Goal: Task Accomplishment & Management: Use online tool/utility

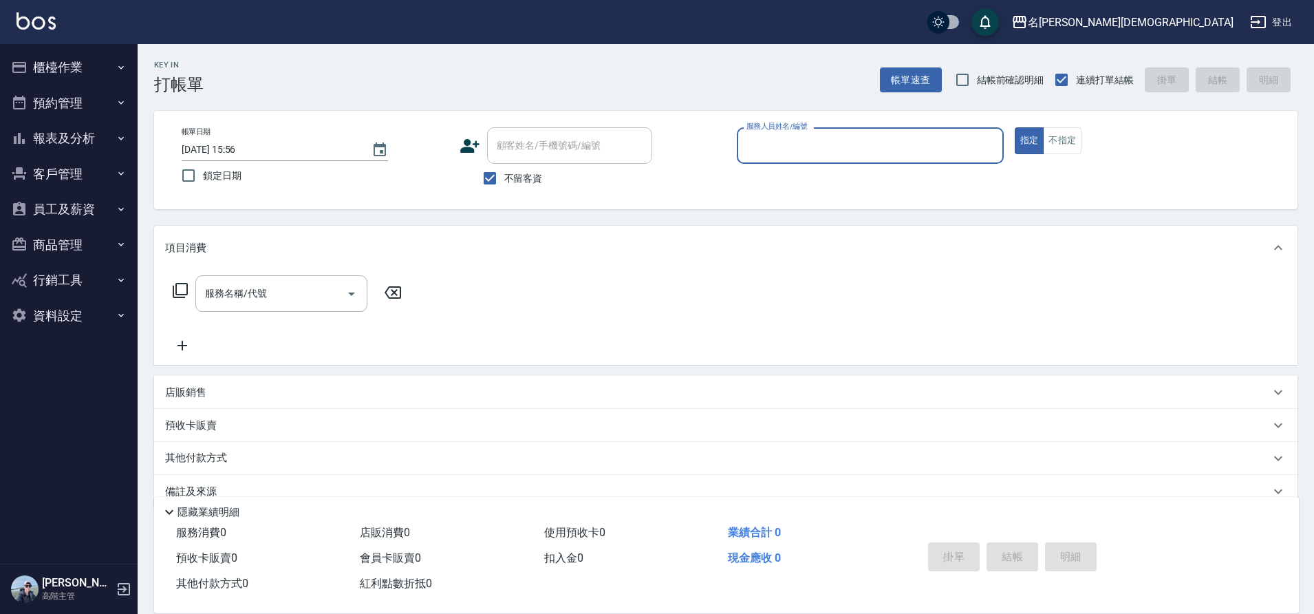
click at [791, 144] on input "服務人員姓名/編號" at bounding box center [870, 145] width 255 height 24
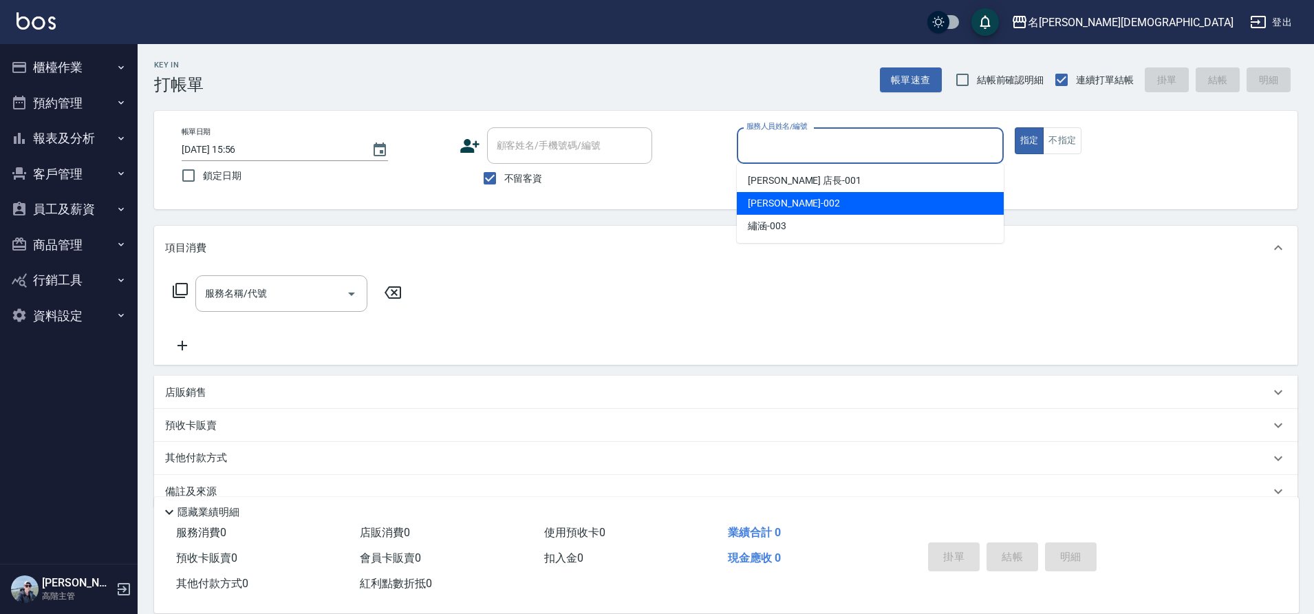
click at [791, 197] on div "香香 -002" at bounding box center [870, 203] width 267 height 23
type input "香香-002"
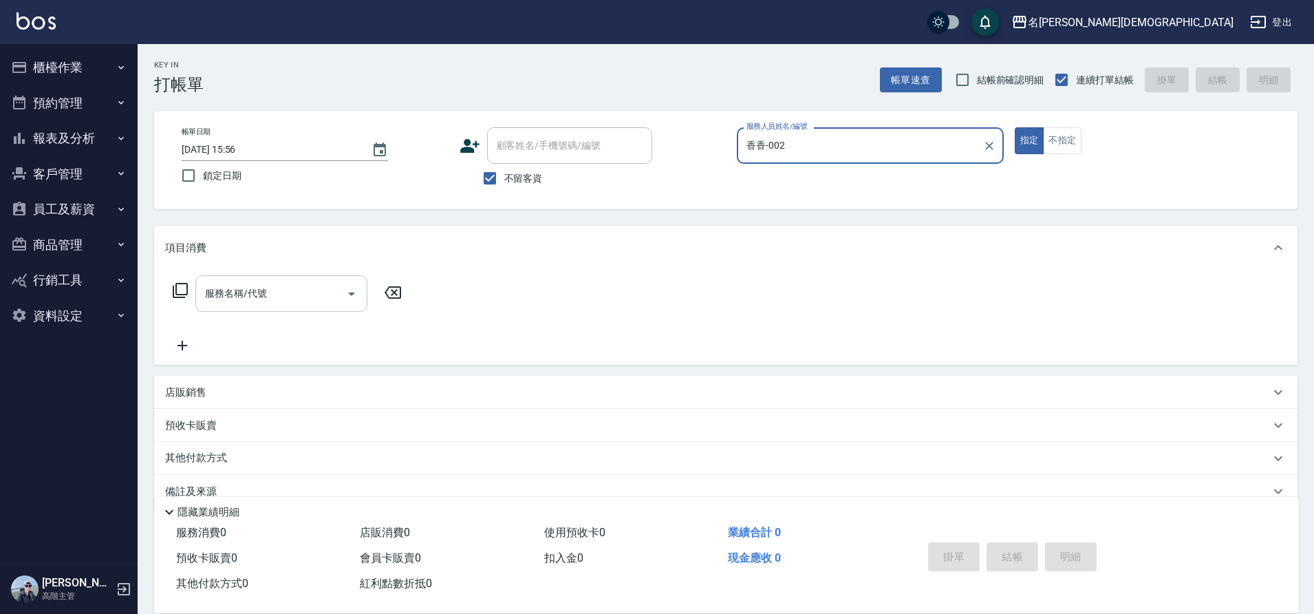
click at [244, 289] on div "服務名稱/代號 服務名稱/代號" at bounding box center [281, 293] width 172 height 36
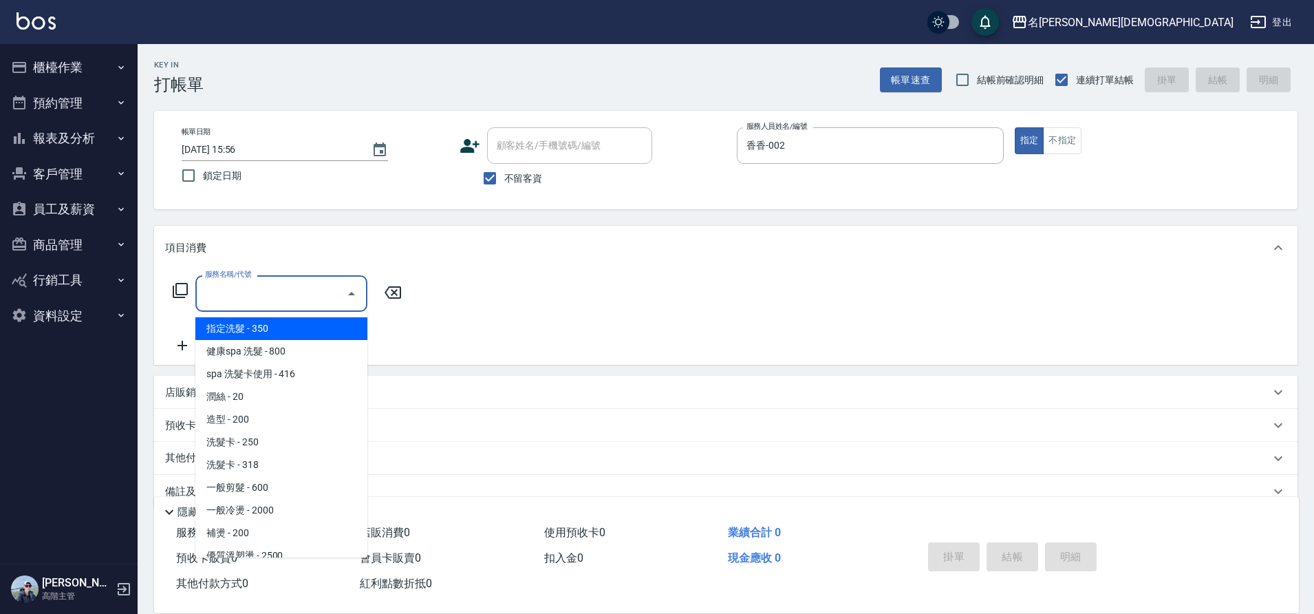
click at [288, 330] on span "指定洗髮 - 350" at bounding box center [281, 328] width 172 height 23
type input "指定洗髮(101)"
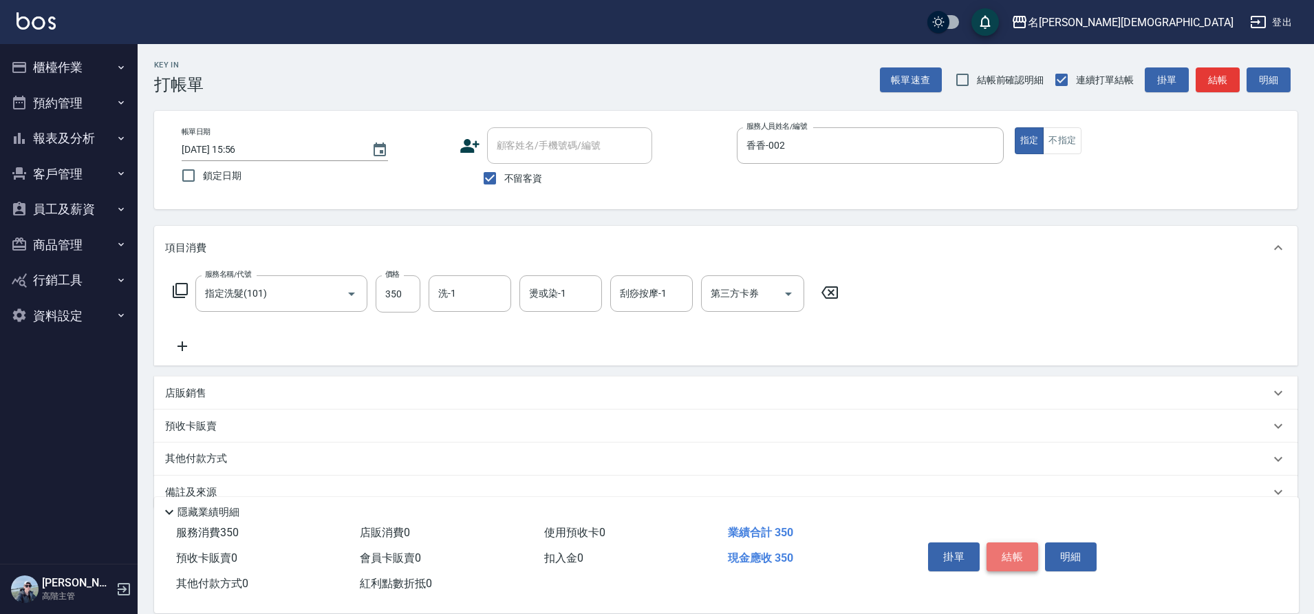
click at [1008, 542] on button "結帳" at bounding box center [1013, 556] width 52 height 29
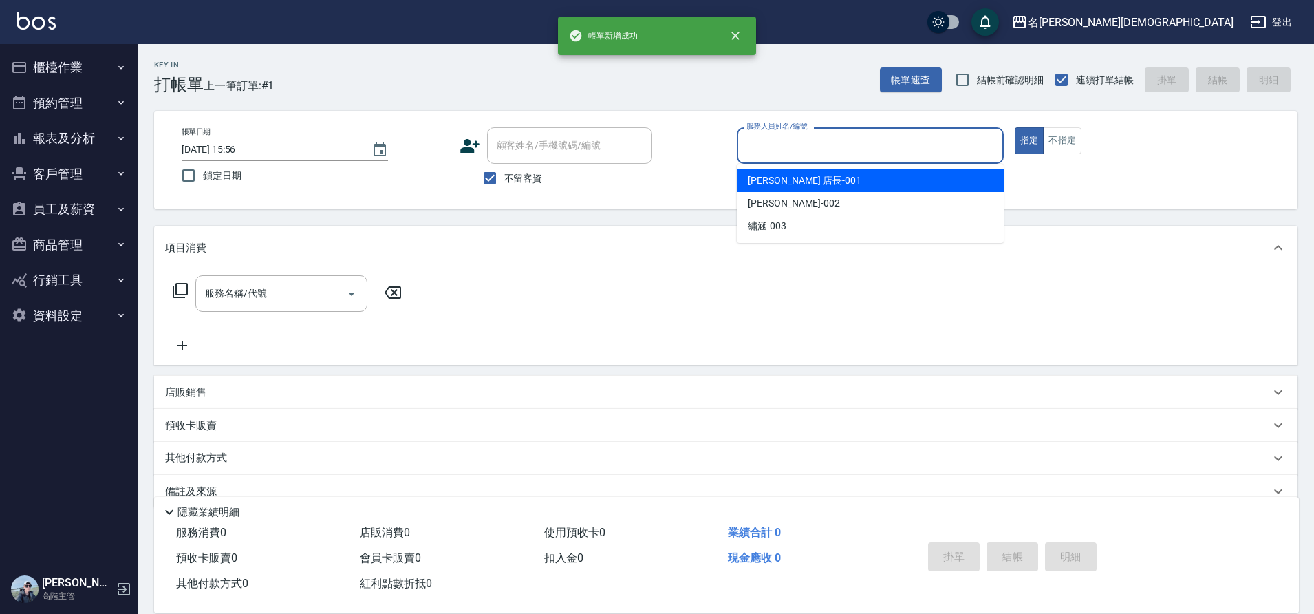
click at [778, 156] on input "服務人員姓名/編號" at bounding box center [870, 145] width 255 height 24
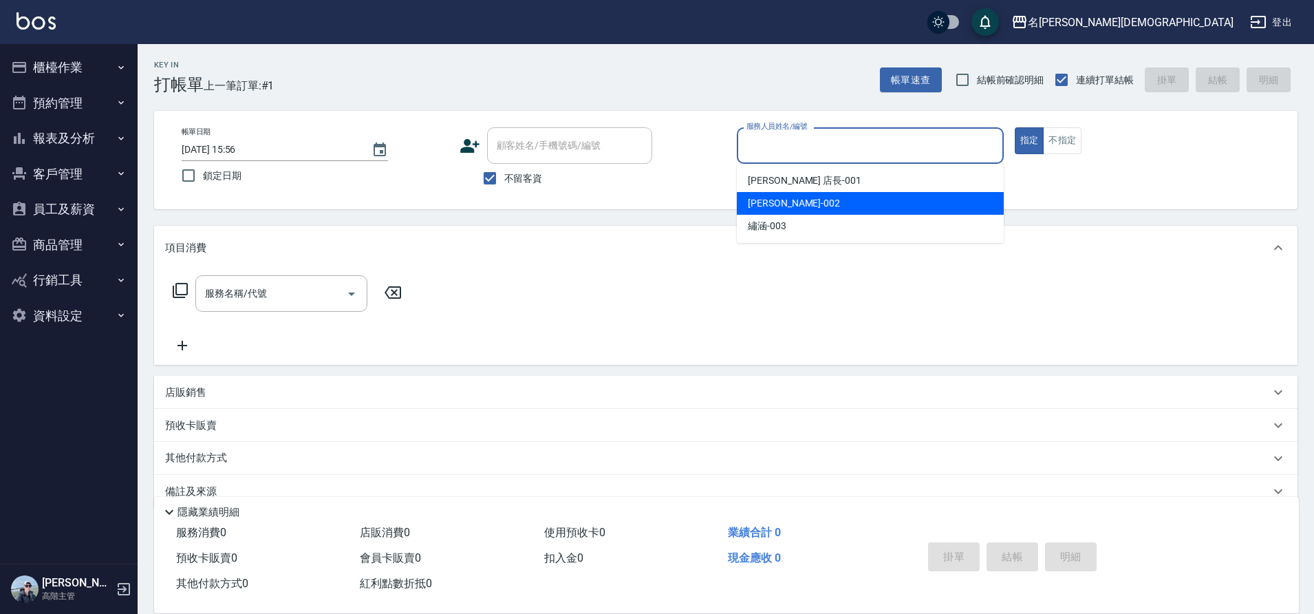
click at [777, 195] on div "香香 -002" at bounding box center [870, 203] width 267 height 23
type input "香香-002"
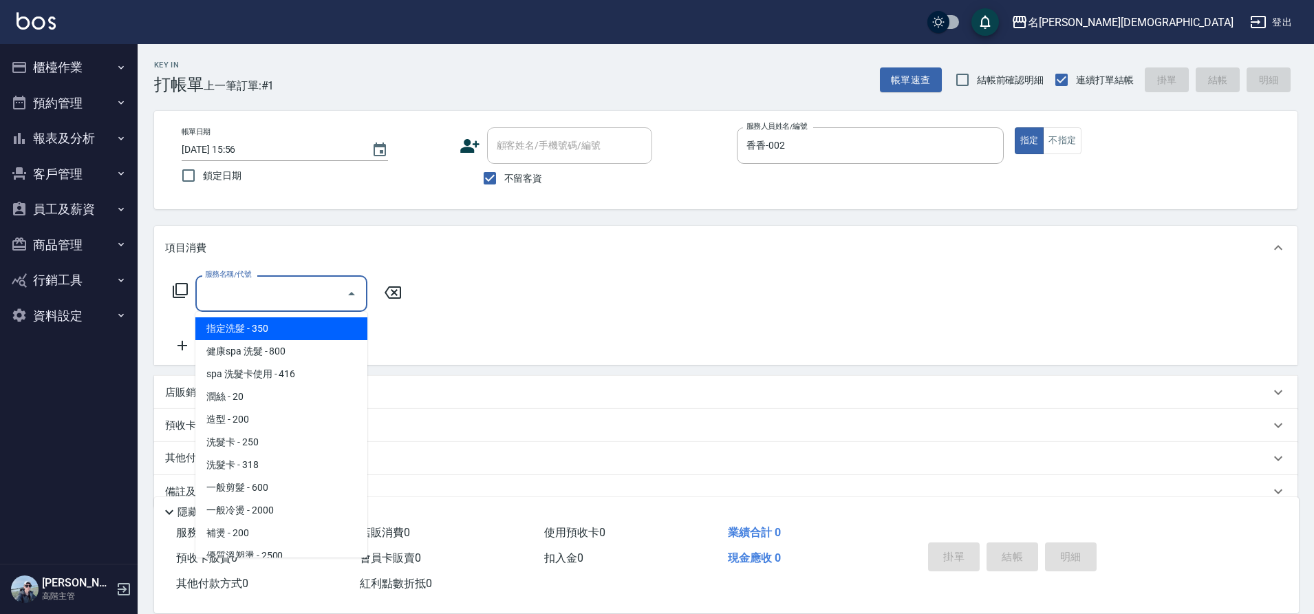
click at [236, 299] on input "服務名稱/代號" at bounding box center [271, 293] width 139 height 24
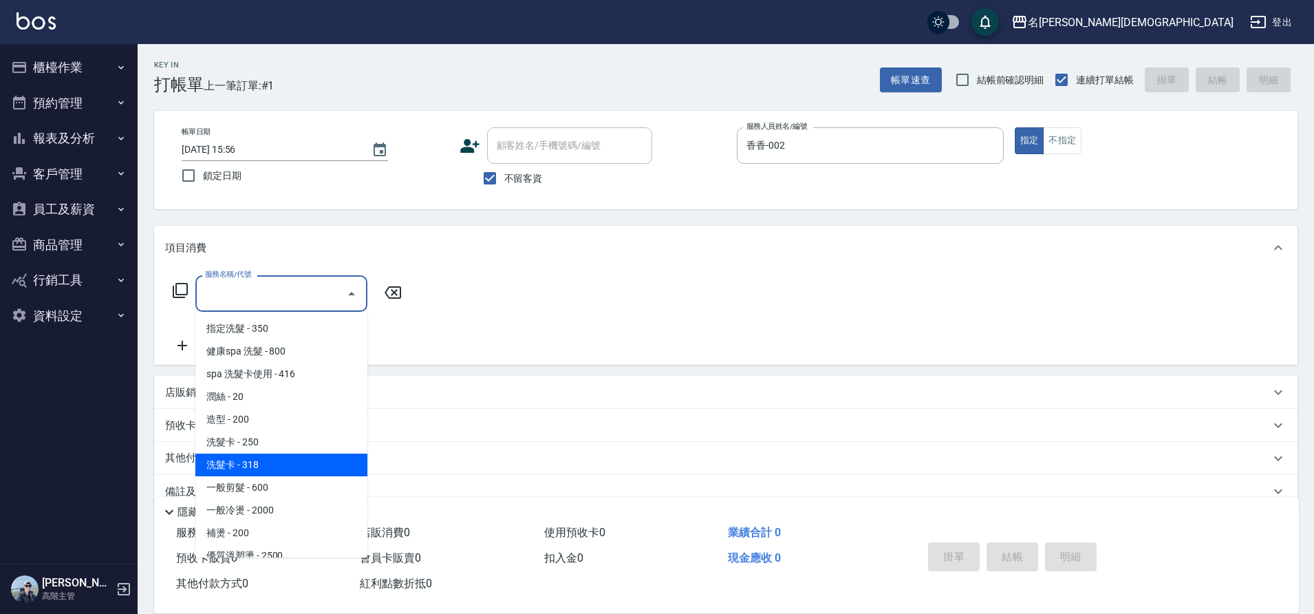
click at [290, 466] on span "洗髮卡 - 318" at bounding box center [281, 464] width 172 height 23
type input "洗髮卡(108)"
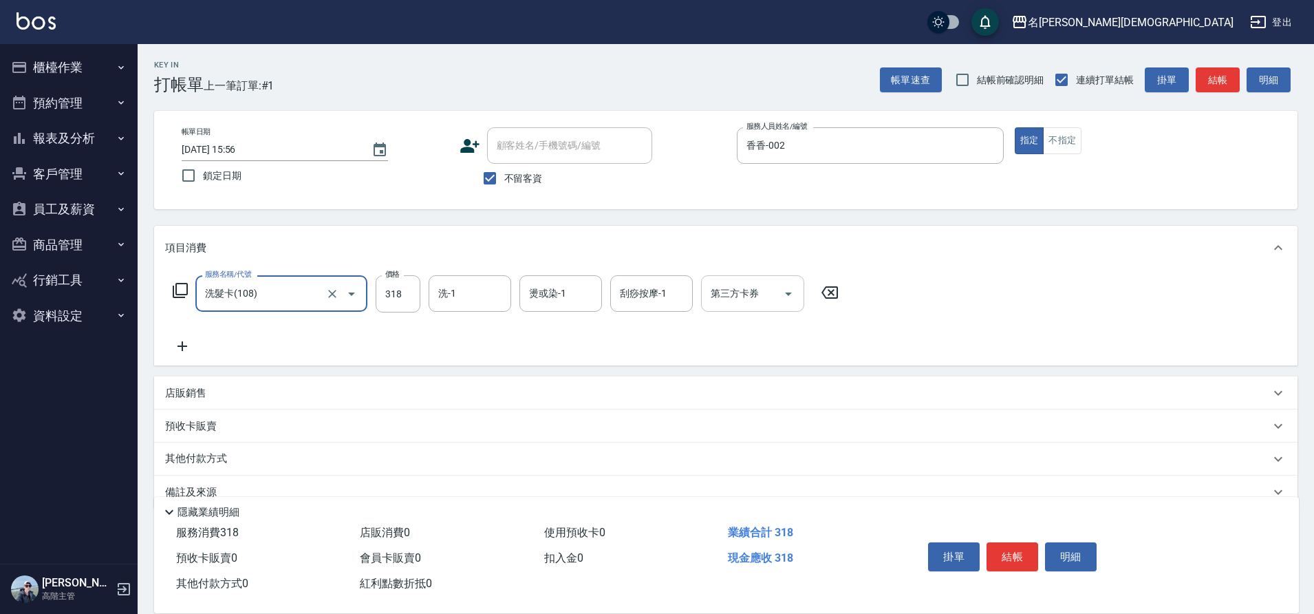
click at [786, 294] on icon "Open" at bounding box center [788, 294] width 17 height 17
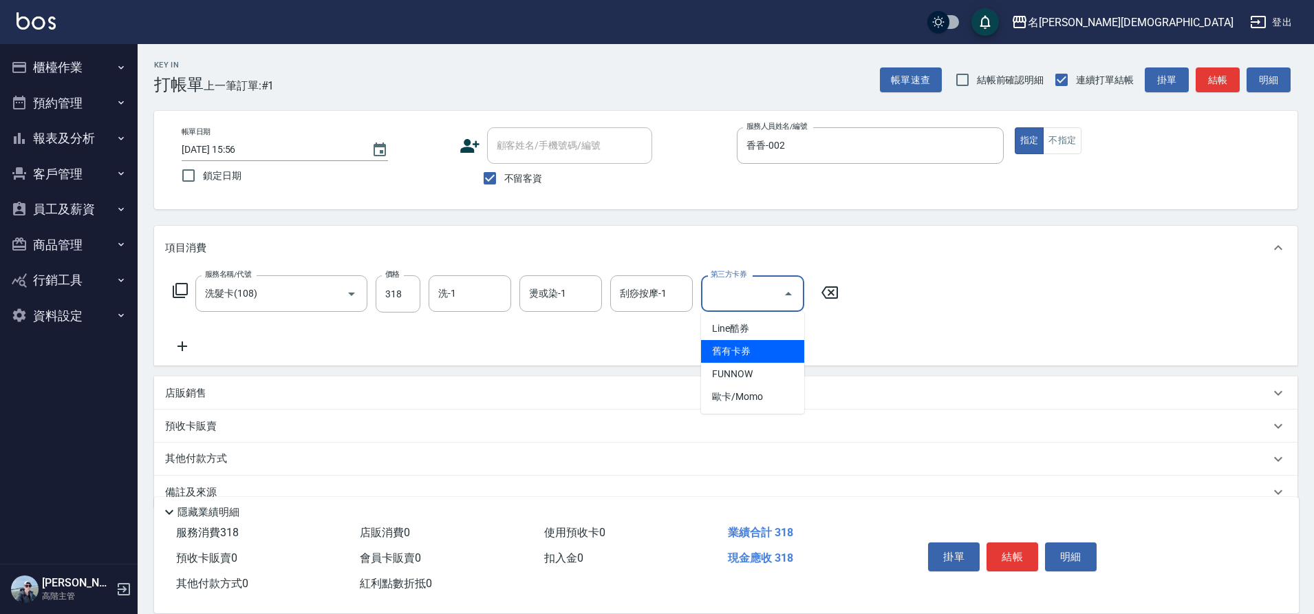
click at [760, 361] on span "舊有卡券" at bounding box center [752, 351] width 103 height 23
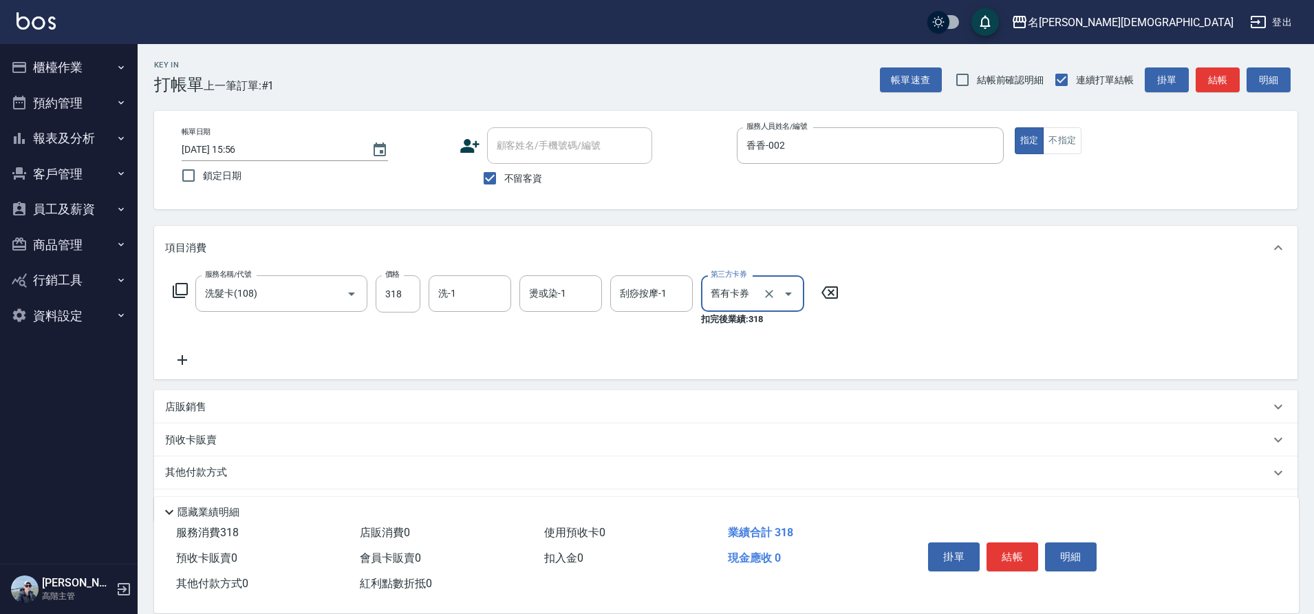
type input "舊有卡券"
click at [998, 550] on button "結帳" at bounding box center [1013, 556] width 52 height 29
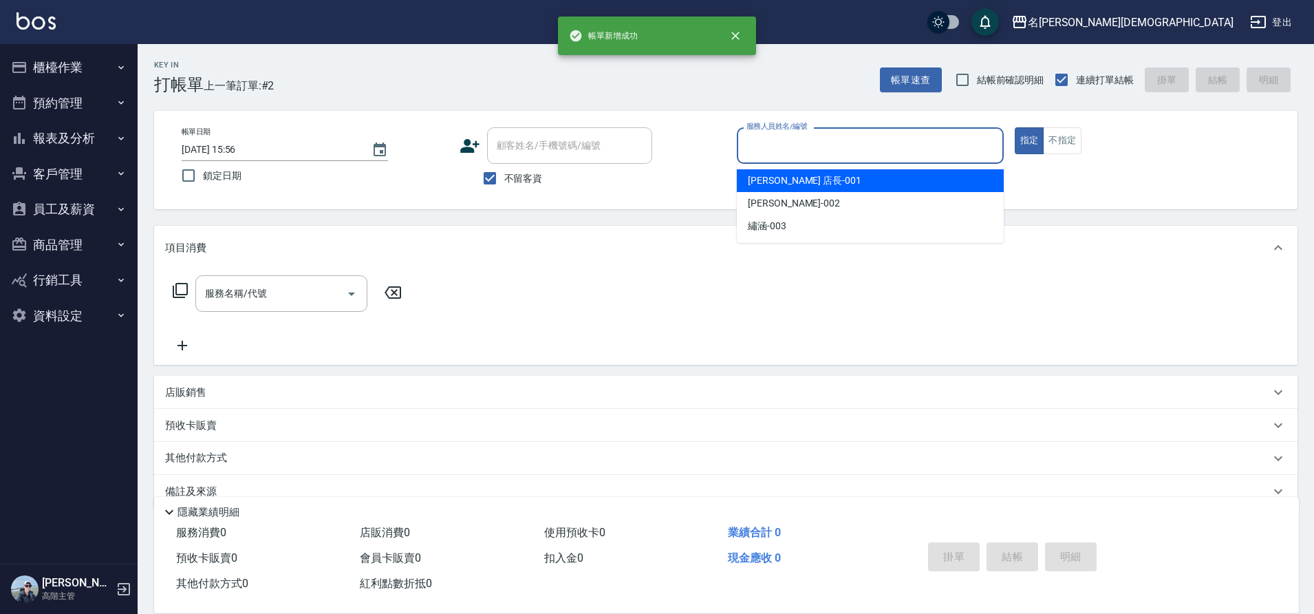
click at [770, 141] on input "服務人員姓名/編號" at bounding box center [870, 145] width 255 height 24
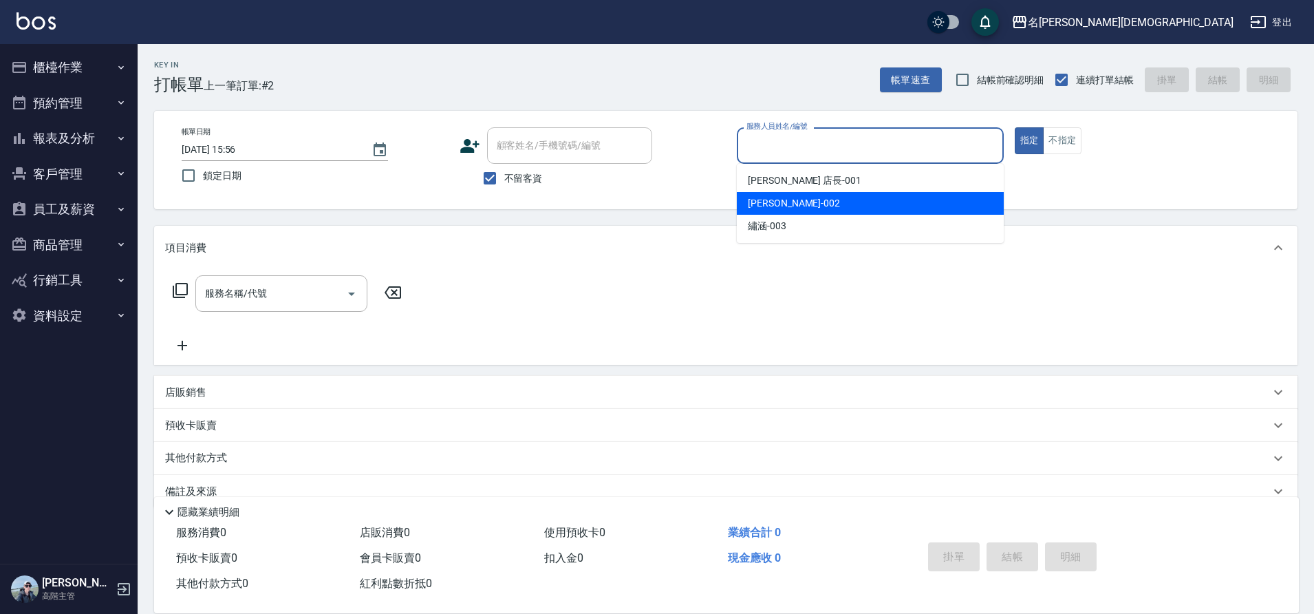
drag, startPoint x: 778, startPoint y: 202, endPoint x: 616, endPoint y: 237, distance: 165.6
click at [778, 202] on span "香香 -002" at bounding box center [794, 203] width 92 height 14
type input "香香-002"
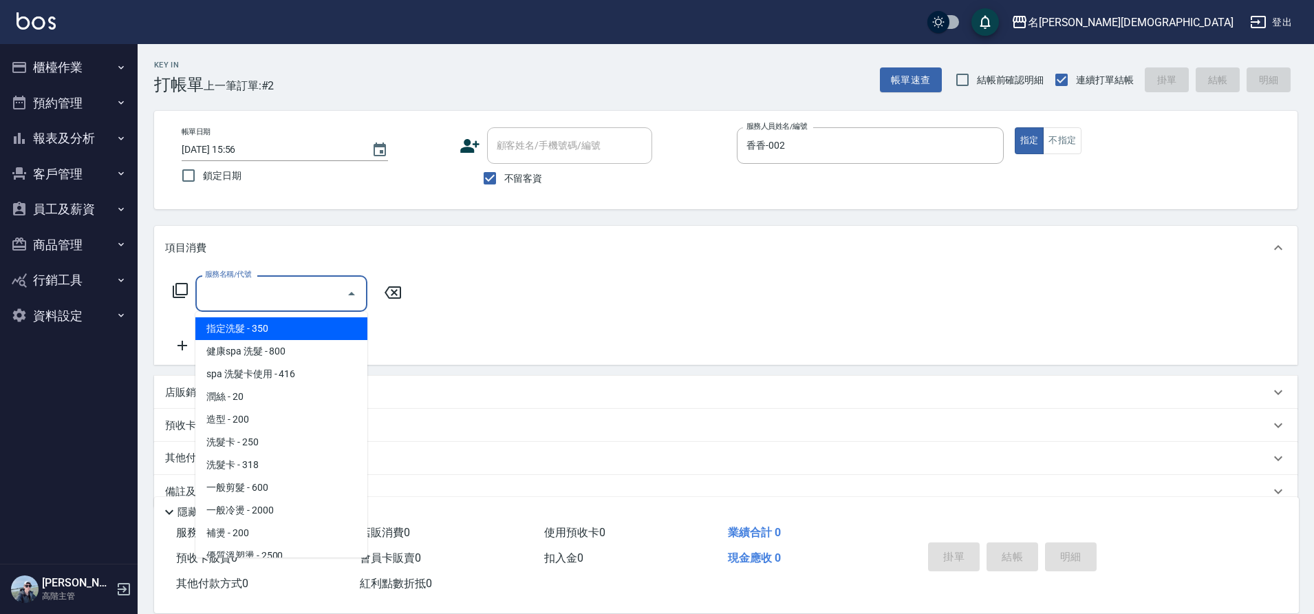
click at [226, 300] on input "服務名稱/代號" at bounding box center [271, 293] width 139 height 24
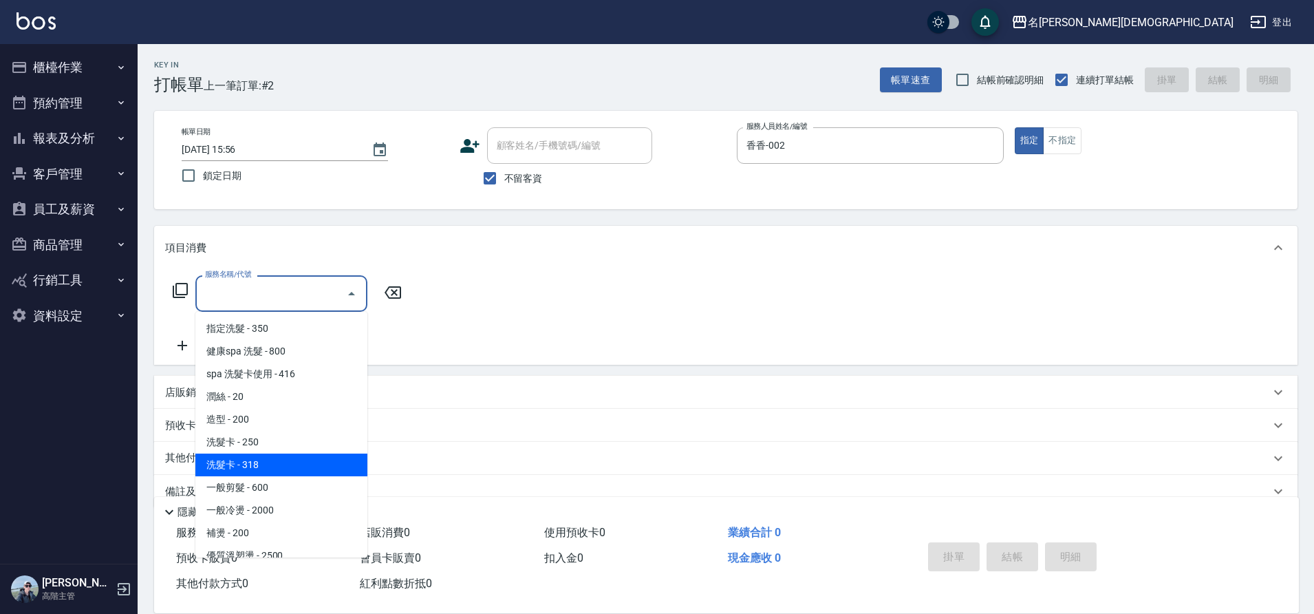
click at [299, 464] on span "洗髮卡 - 318" at bounding box center [281, 464] width 172 height 23
type input "洗髮卡(108)"
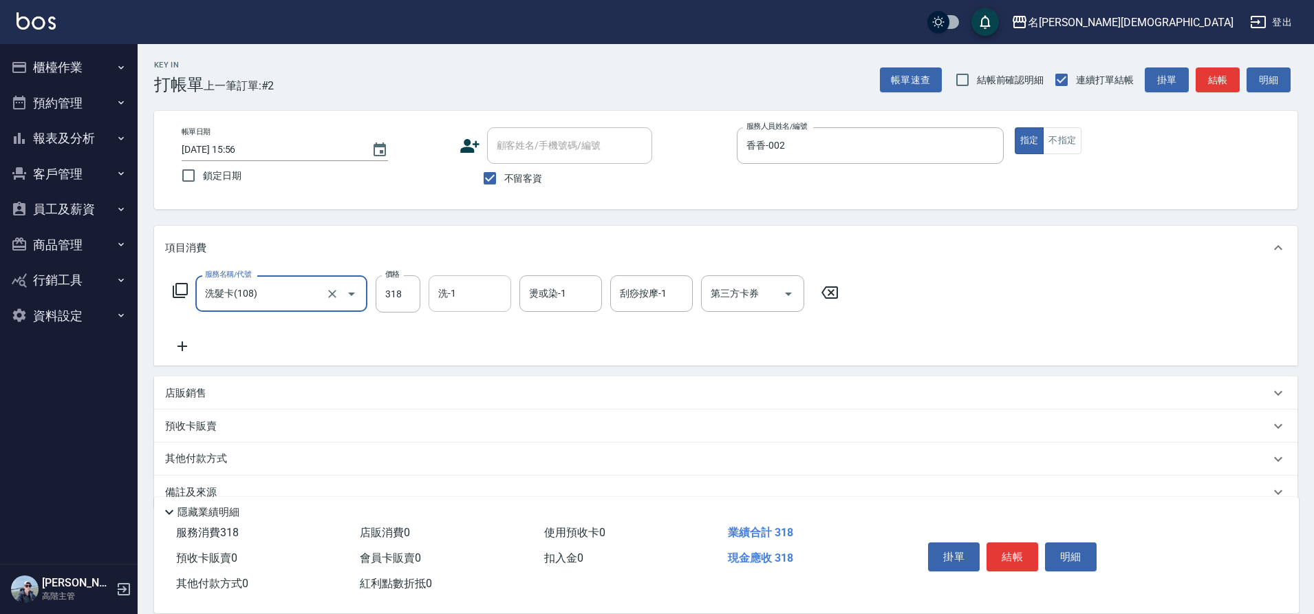
click at [475, 301] on input "洗-1" at bounding box center [470, 293] width 70 height 24
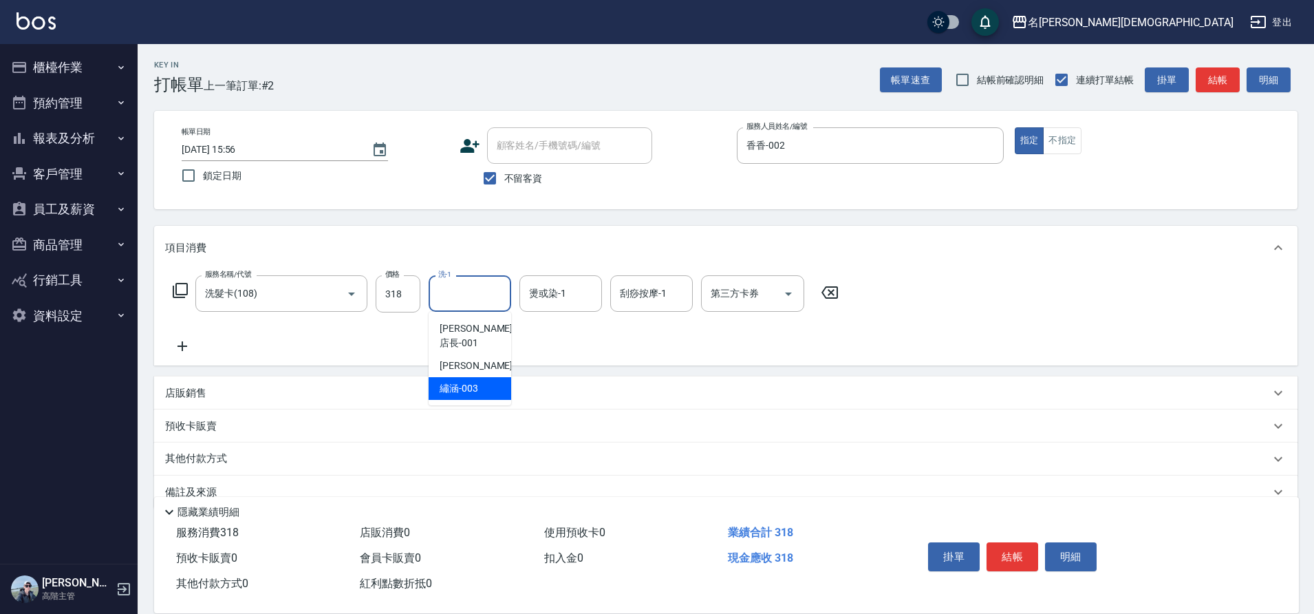
drag, startPoint x: 468, startPoint y: 369, endPoint x: 696, endPoint y: 341, distance: 230.1
click at [470, 381] on span "繡涵 -003" at bounding box center [459, 388] width 39 height 14
type input "繡涵-003"
click at [786, 297] on icon "Open" at bounding box center [788, 294] width 17 height 17
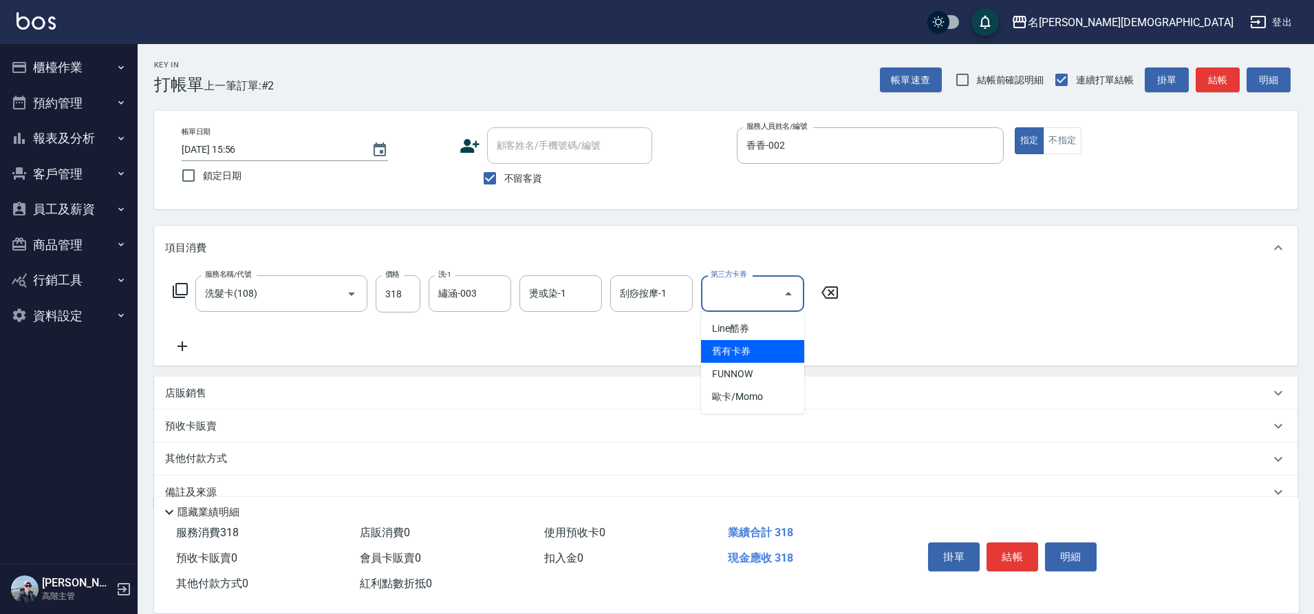
click at [755, 350] on span "舊有卡券" at bounding box center [752, 351] width 103 height 23
type input "舊有卡券"
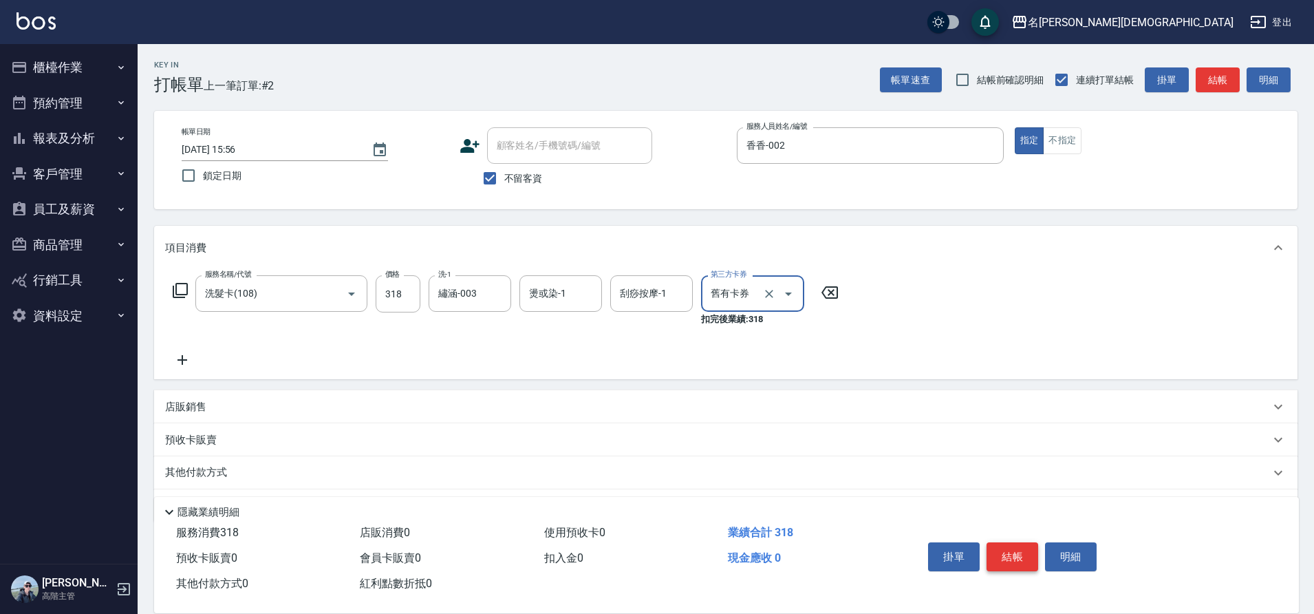
click at [1003, 546] on button "結帳" at bounding box center [1013, 556] width 52 height 29
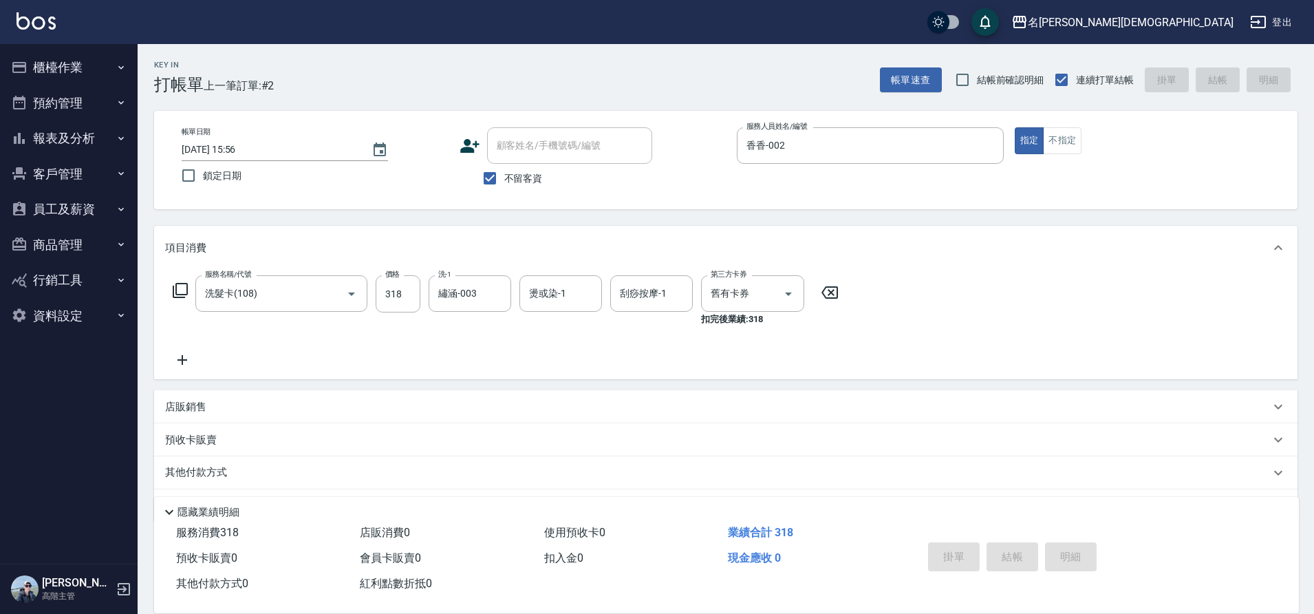
type input "[DATE] 15:57"
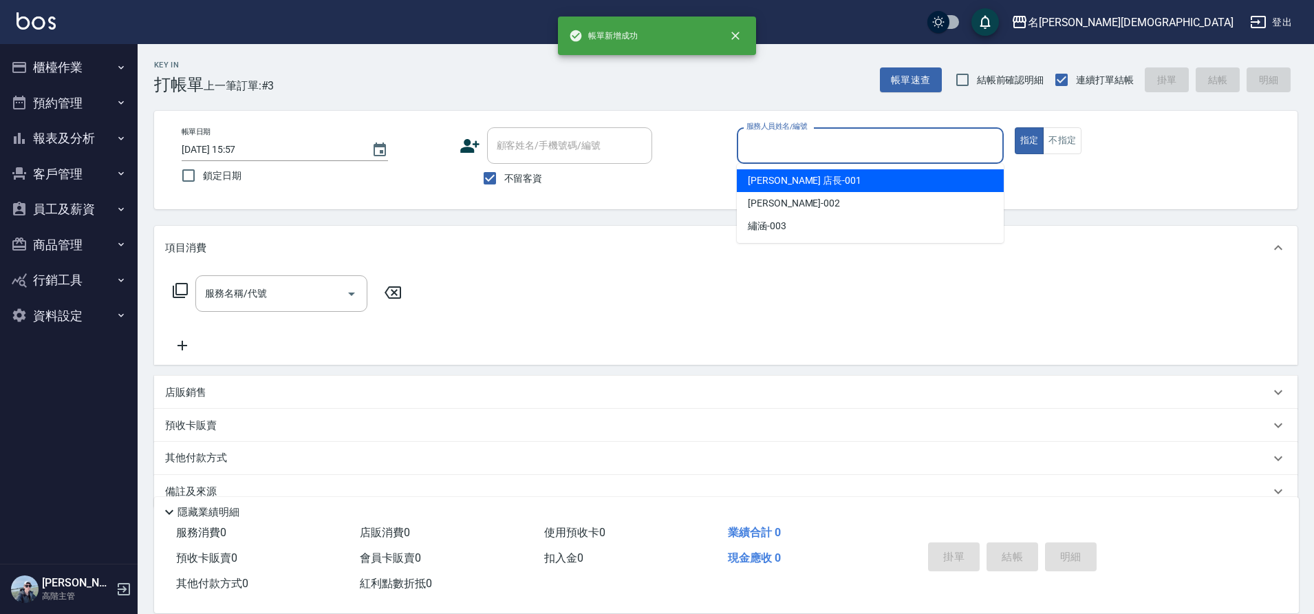
drag, startPoint x: 791, startPoint y: 156, endPoint x: 786, endPoint y: 175, distance: 20.7
click at [791, 156] on input "服務人員姓名/編號" at bounding box center [870, 145] width 255 height 24
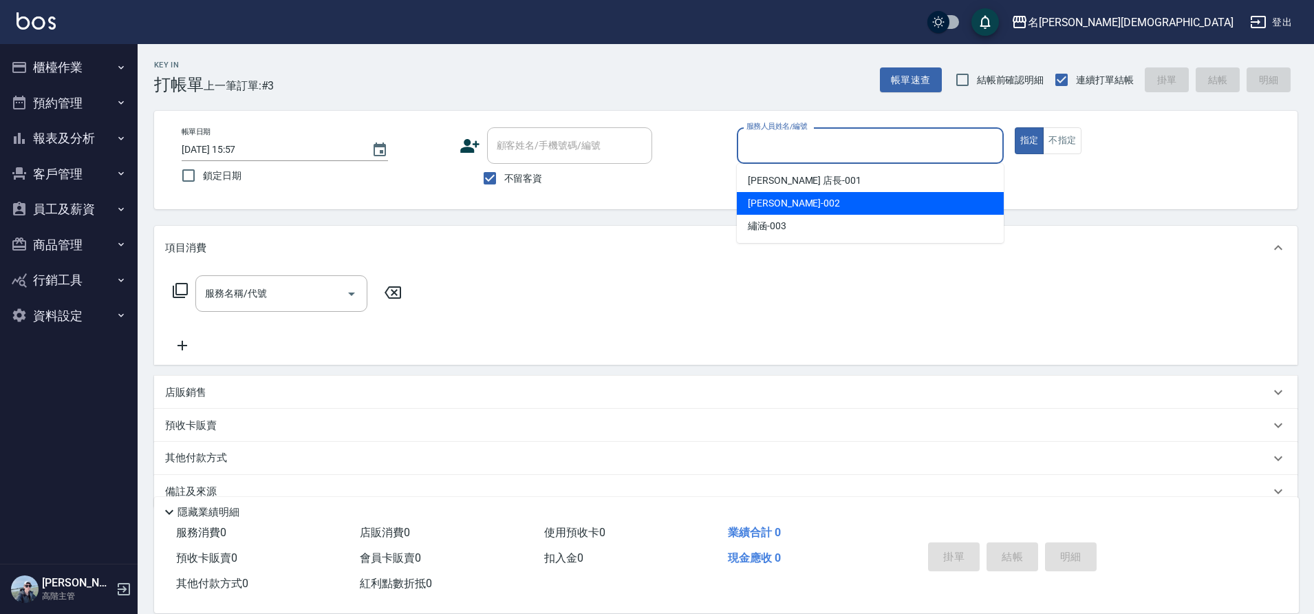
drag, startPoint x: 784, startPoint y: 207, endPoint x: 532, endPoint y: 272, distance: 260.9
click at [783, 208] on span "香香 -002" at bounding box center [794, 203] width 92 height 14
type input "香香-002"
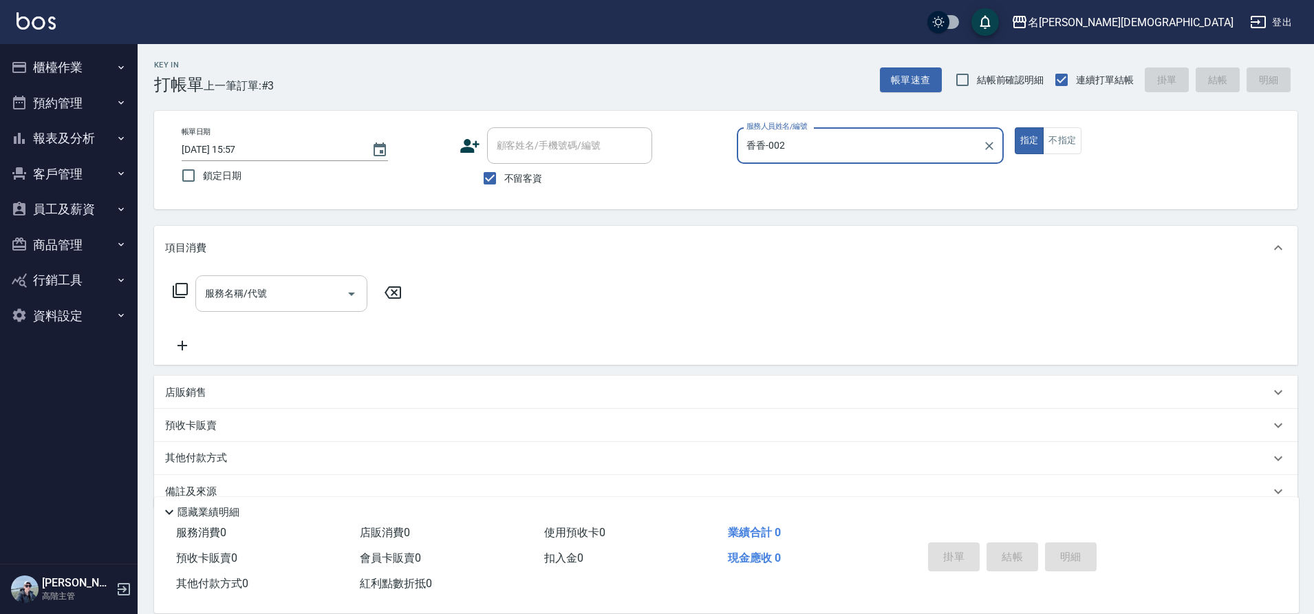
click at [253, 289] on input "服務名稱/代號" at bounding box center [271, 293] width 139 height 24
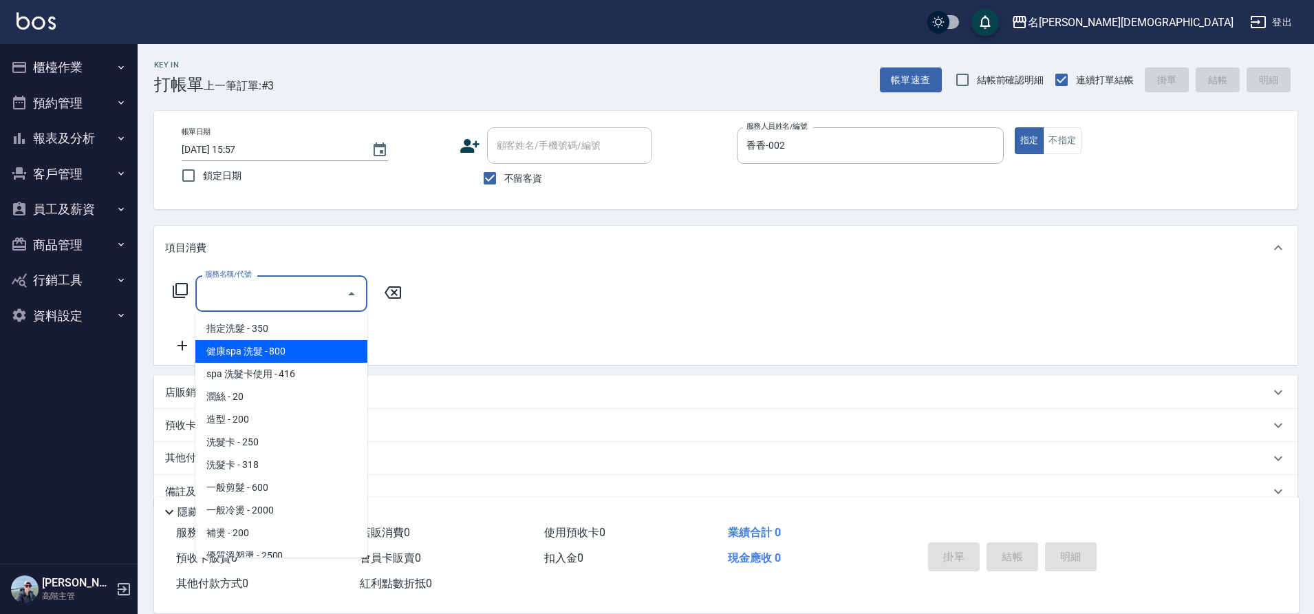
click at [264, 341] on span "健康spa 洗髮 - 800" at bounding box center [281, 351] width 172 height 23
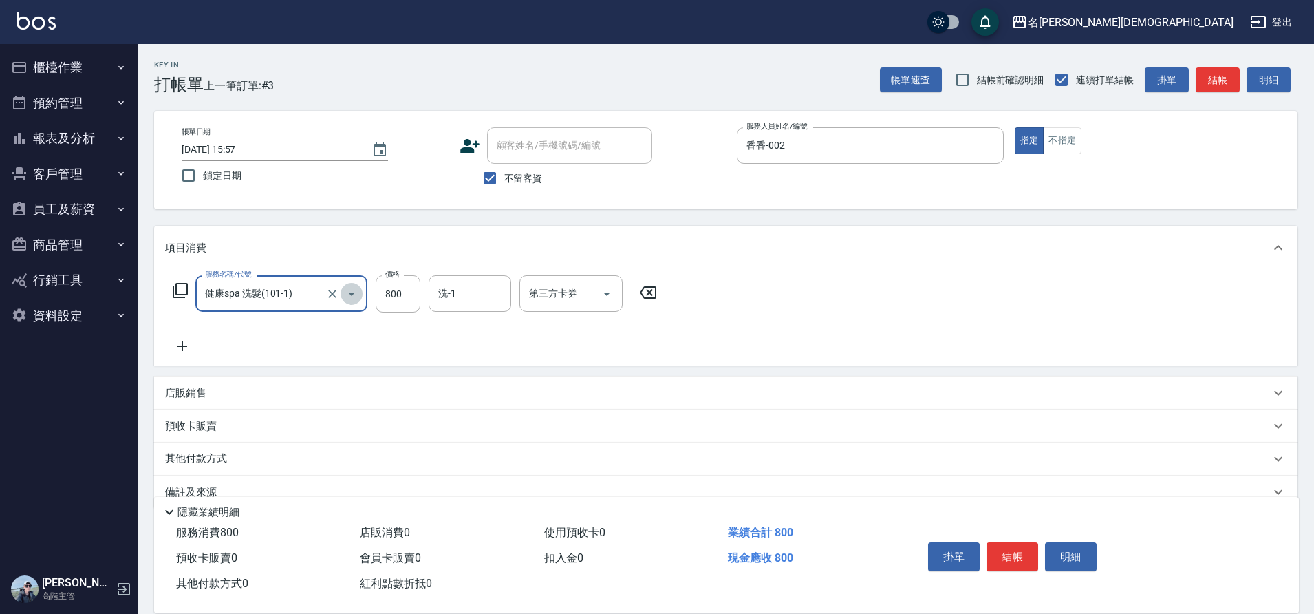
click at [357, 295] on icon "Open" at bounding box center [351, 294] width 17 height 17
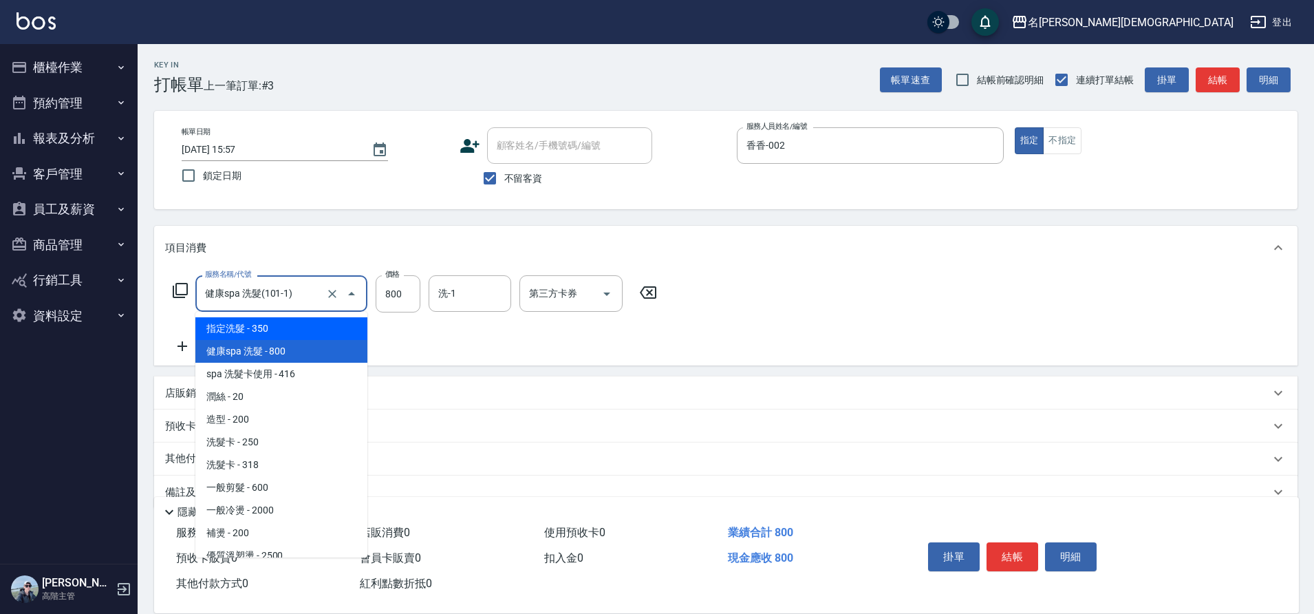
click at [328, 330] on span "指定洗髮 - 350" at bounding box center [281, 328] width 172 height 23
type input "指定洗髮(101)"
type input "350"
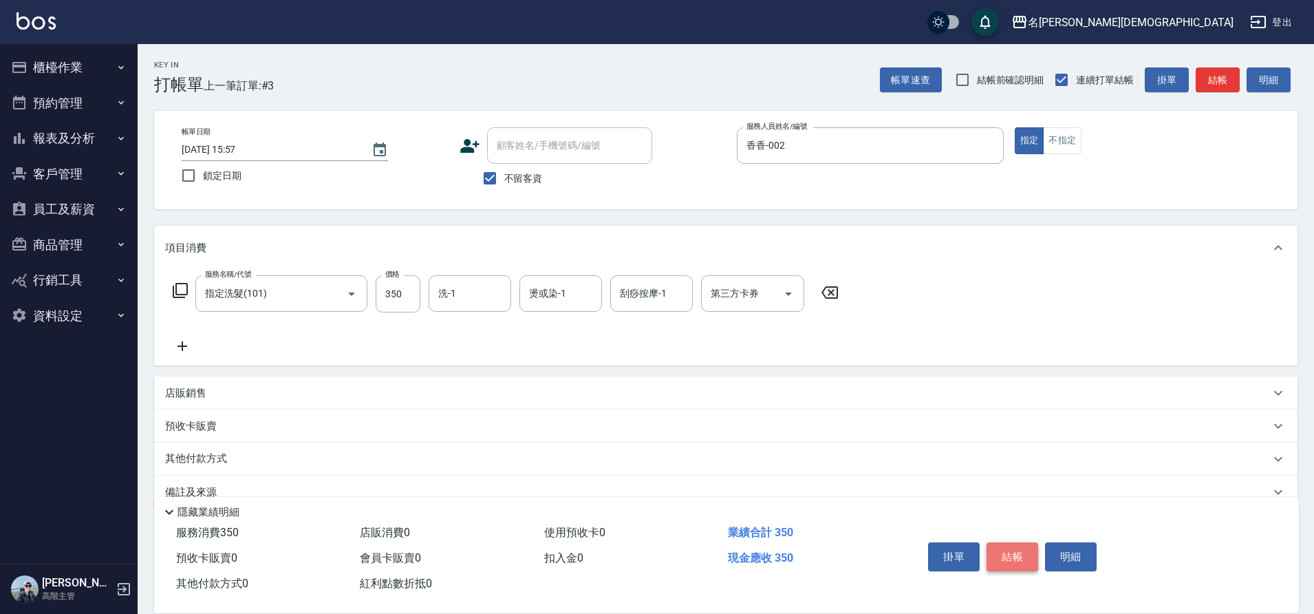
click at [1007, 542] on button "結帳" at bounding box center [1013, 556] width 52 height 29
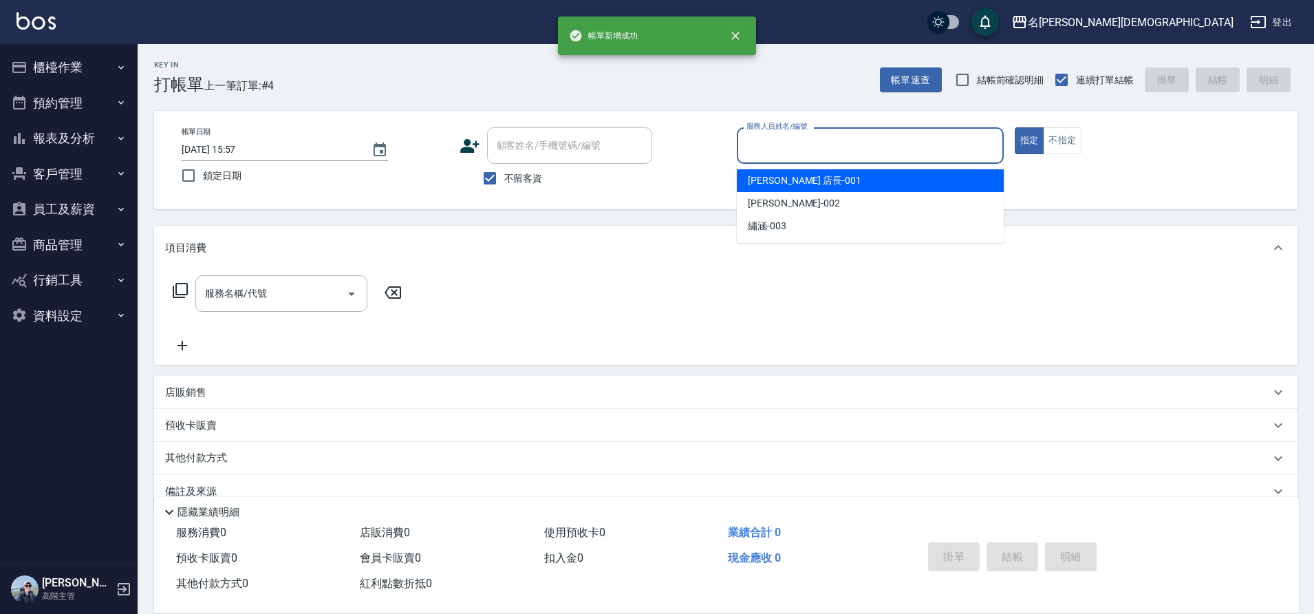
drag, startPoint x: 762, startPoint y: 146, endPoint x: 768, endPoint y: 167, distance: 22.2
click at [762, 147] on input "服務人員姓名/編號" at bounding box center [870, 145] width 255 height 24
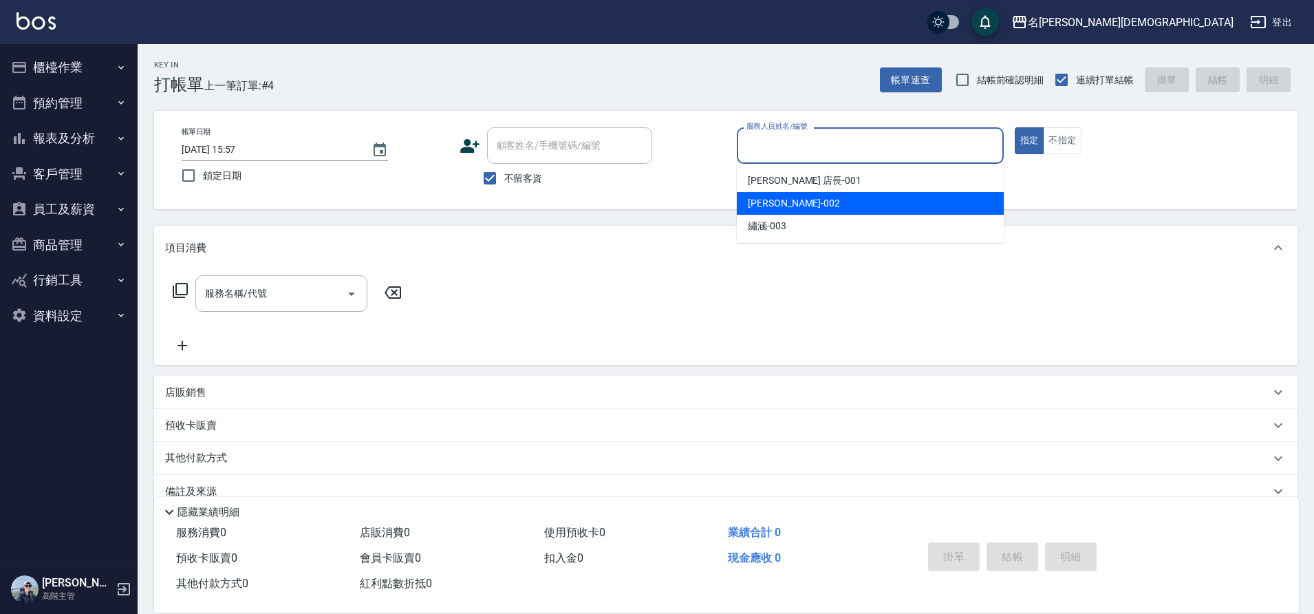
drag, startPoint x: 778, startPoint y: 195, endPoint x: 748, endPoint y: 207, distance: 32.1
click at [778, 196] on div "香香 -002" at bounding box center [870, 203] width 267 height 23
type input "香香-002"
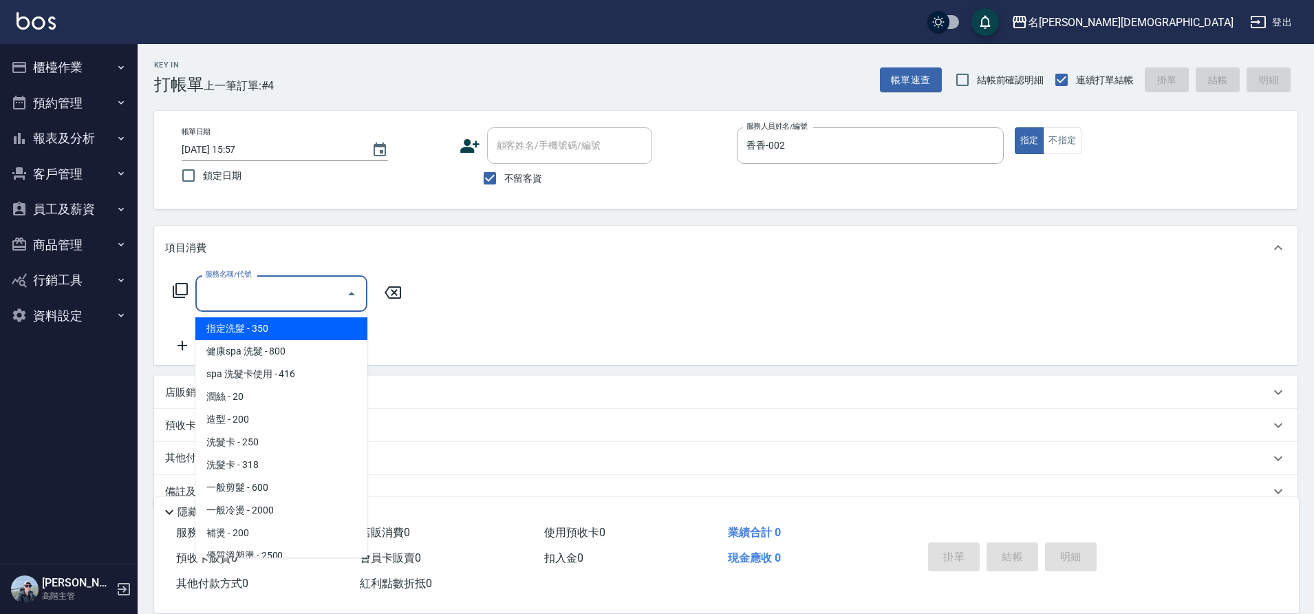
click at [263, 290] on input "服務名稱/代號" at bounding box center [271, 293] width 139 height 24
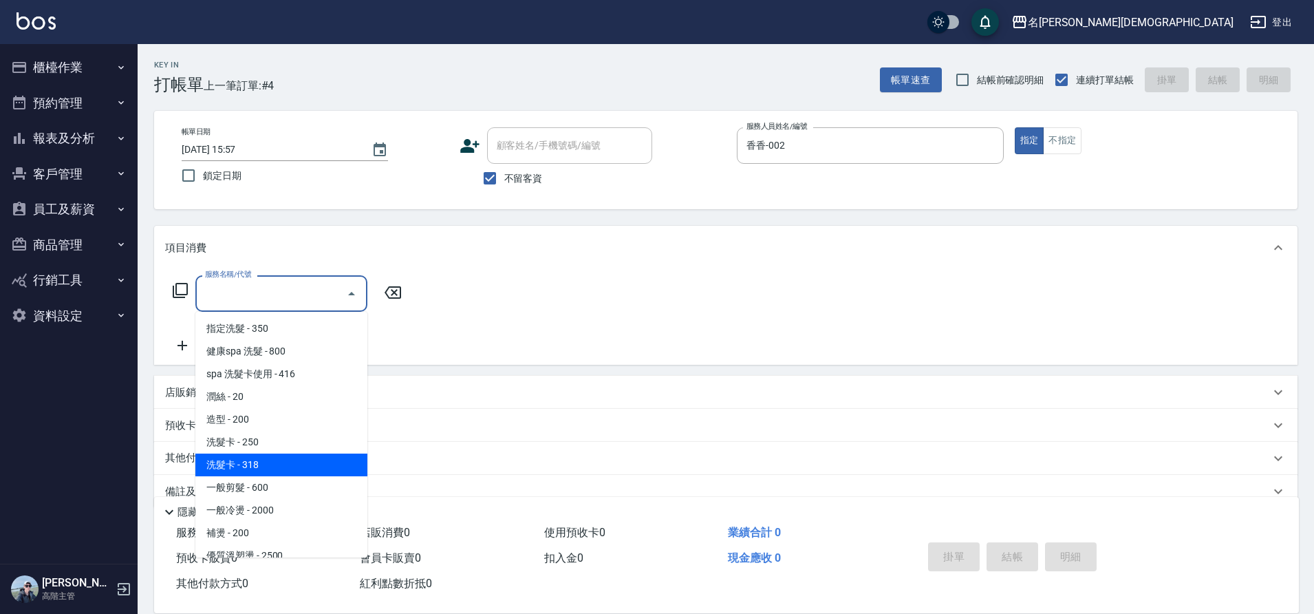
drag, startPoint x: 292, startPoint y: 473, endPoint x: 367, endPoint y: 409, distance: 98.1
click at [295, 472] on span "洗髮卡 - 318" at bounding box center [281, 464] width 172 height 23
type input "洗髮卡(108)"
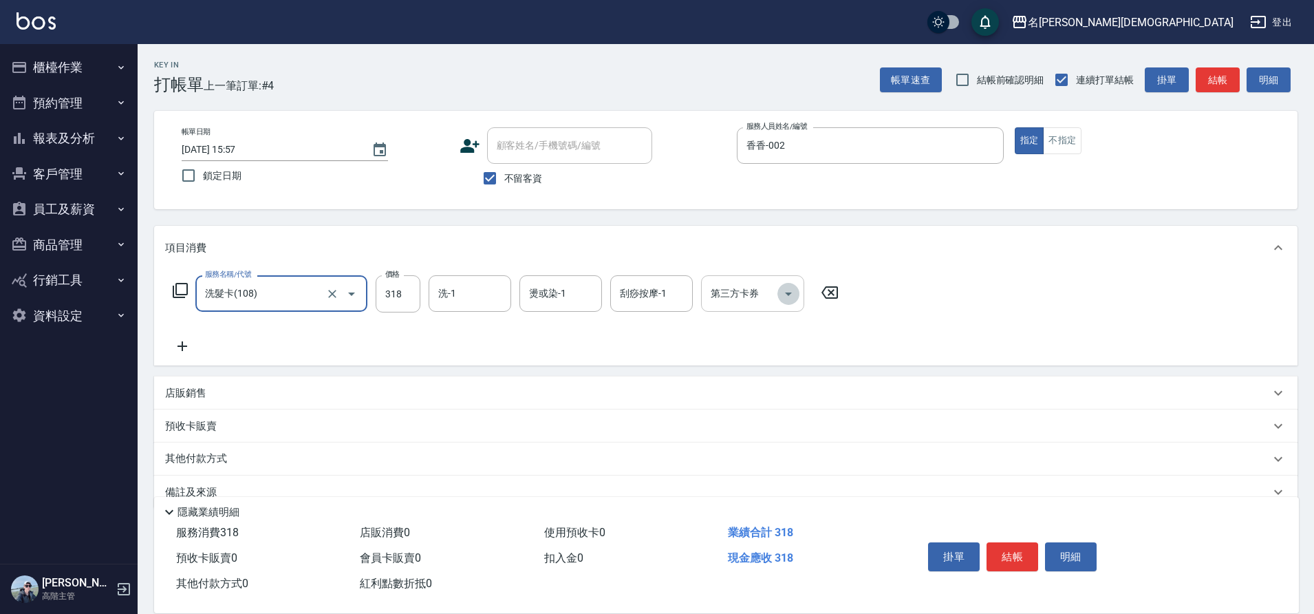
click at [791, 299] on icon "Open" at bounding box center [788, 294] width 17 height 17
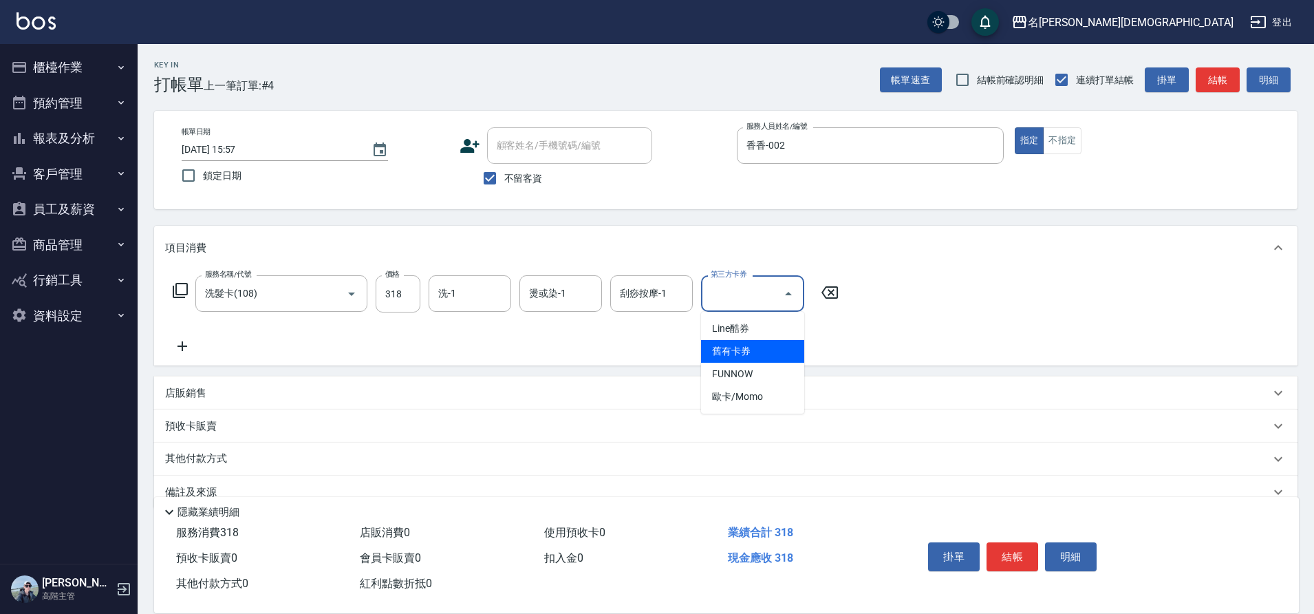
click at [769, 343] on span "舊有卡券" at bounding box center [752, 351] width 103 height 23
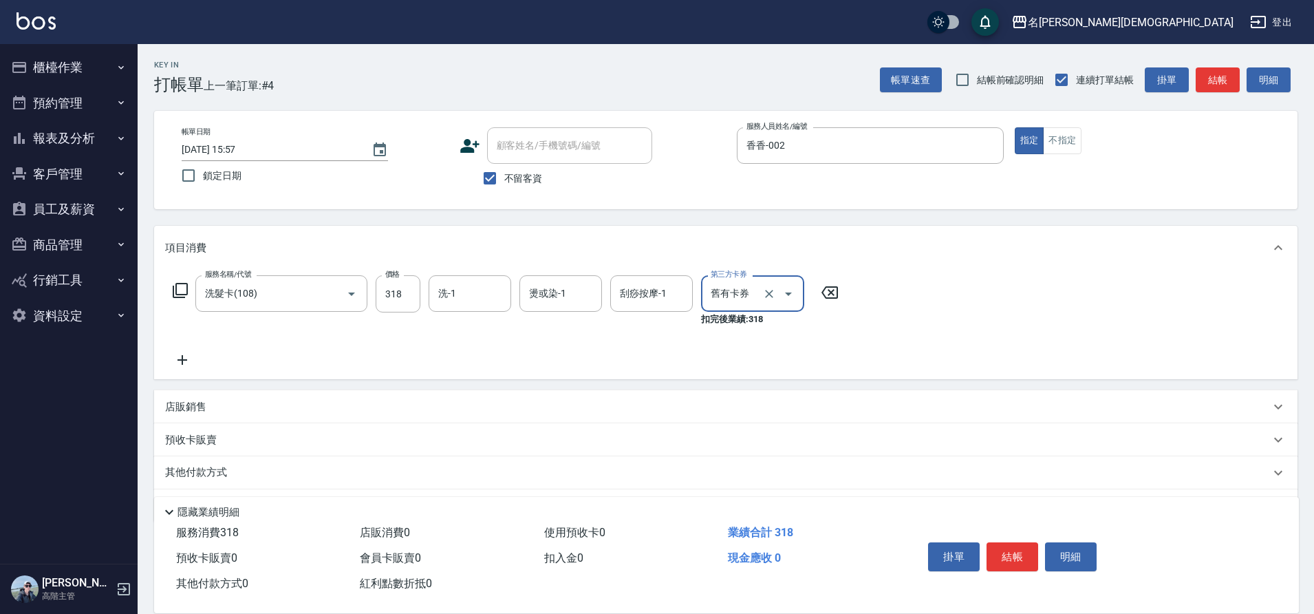
type input "舊有卡券"
drag, startPoint x: 1007, startPoint y: 555, endPoint x: 1015, endPoint y: 522, distance: 34.0
click at [1007, 555] on button "結帳" at bounding box center [1013, 556] width 52 height 29
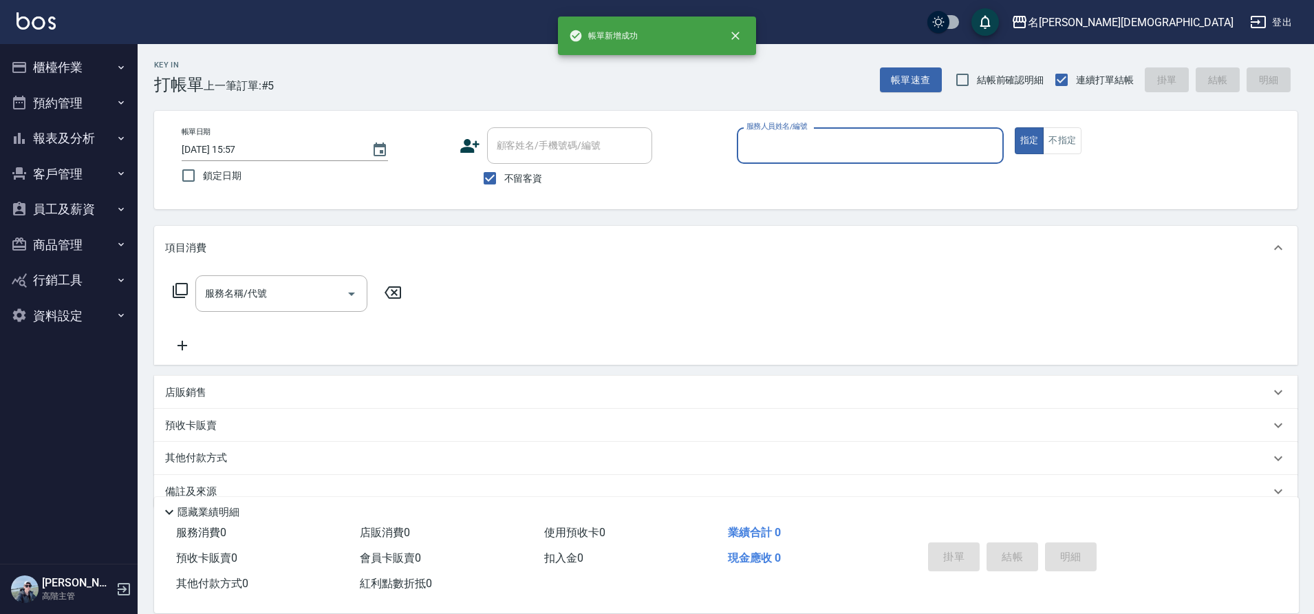
click at [768, 151] on input "服務人員姓名/編號" at bounding box center [870, 145] width 255 height 24
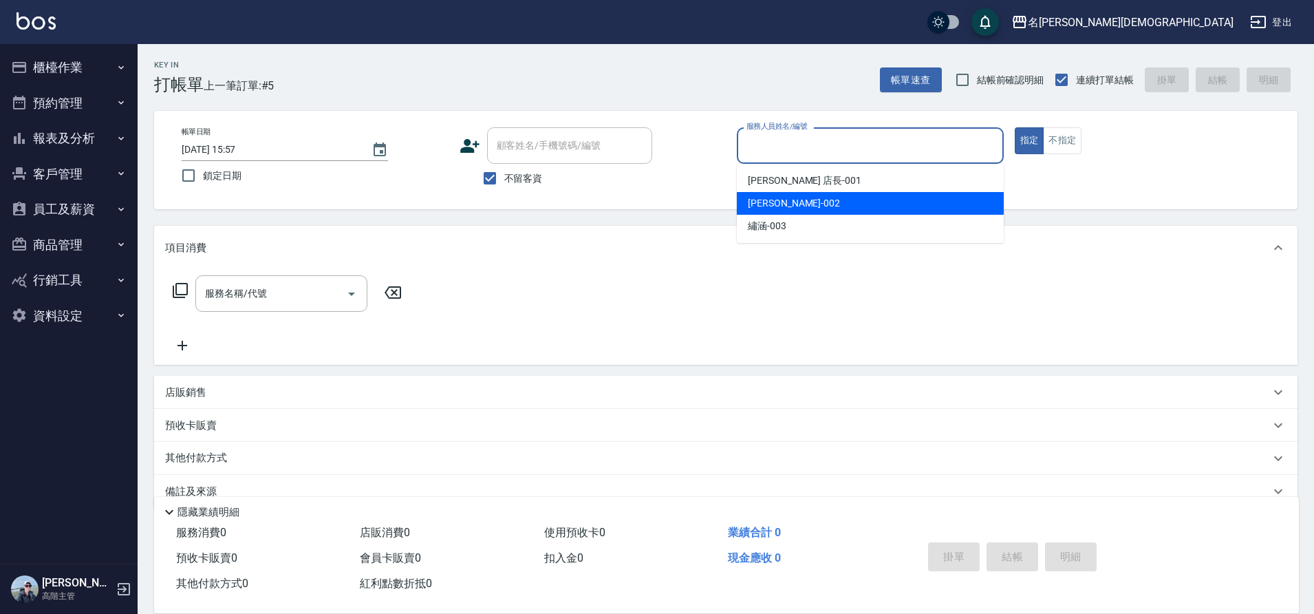
click at [771, 194] on div "香香 -002" at bounding box center [870, 203] width 267 height 23
type input "香香-002"
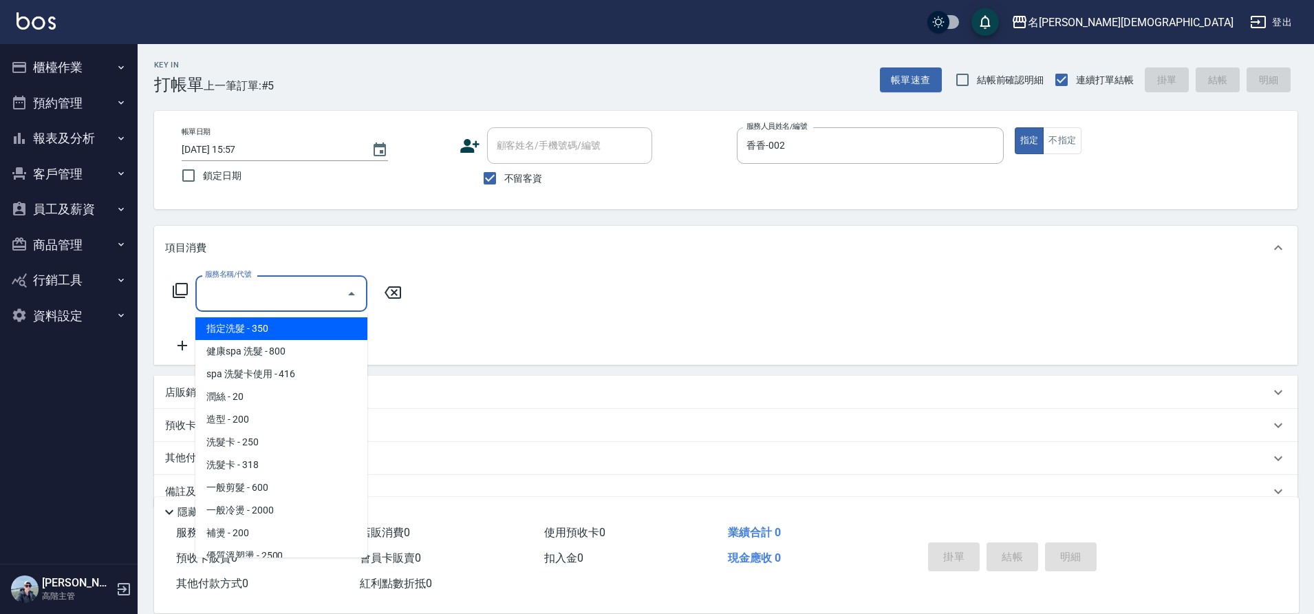
click at [244, 293] on div "服務名稱/代號 服務名稱/代號" at bounding box center [281, 293] width 172 height 36
click at [253, 332] on span "指定洗髮 - 350" at bounding box center [281, 328] width 172 height 23
type input "指定洗髮(101)"
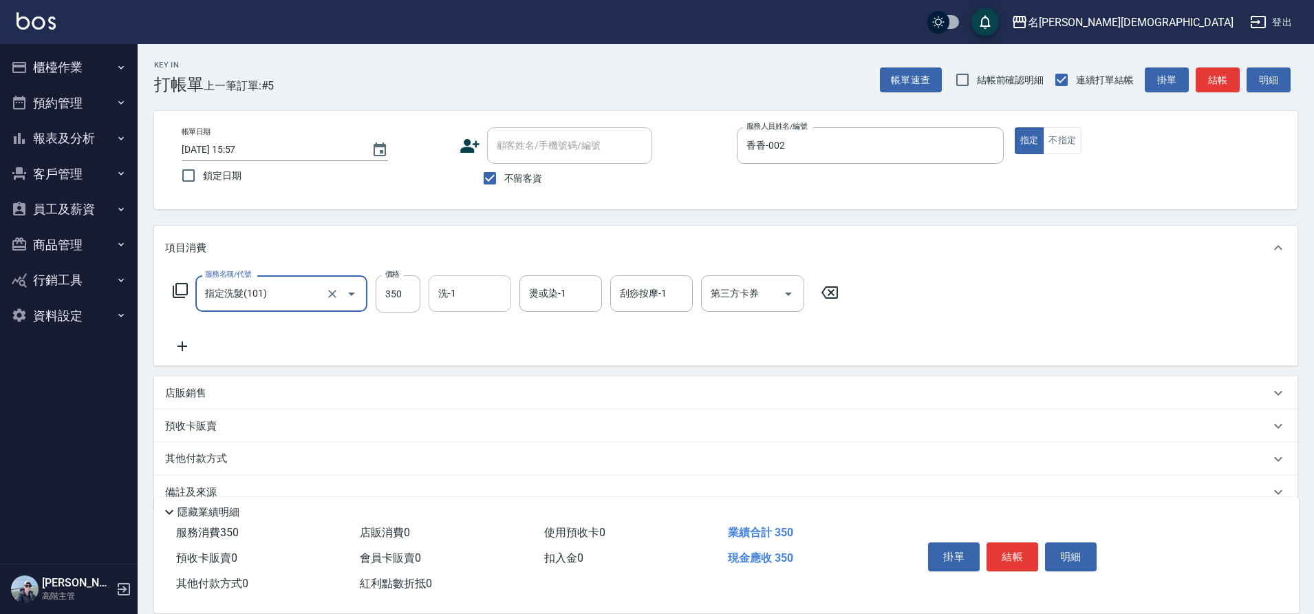
click at [471, 303] on input "洗-1" at bounding box center [470, 293] width 70 height 24
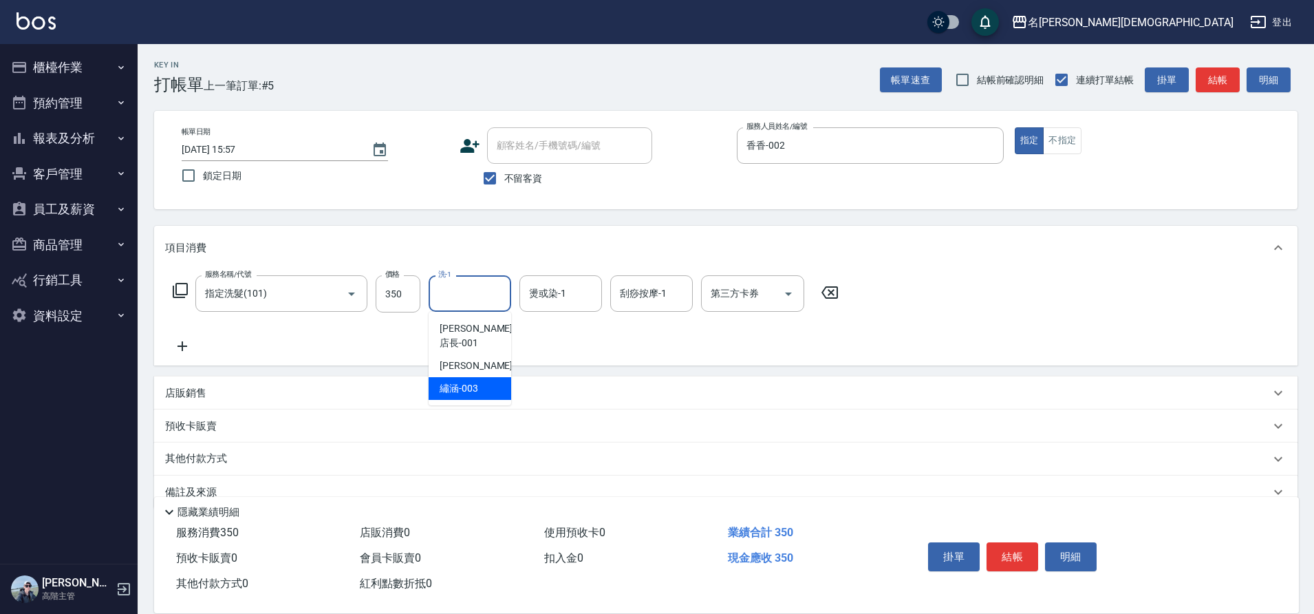
click at [487, 377] on div "繡涵 -003" at bounding box center [470, 388] width 83 height 23
type input "繡涵-003"
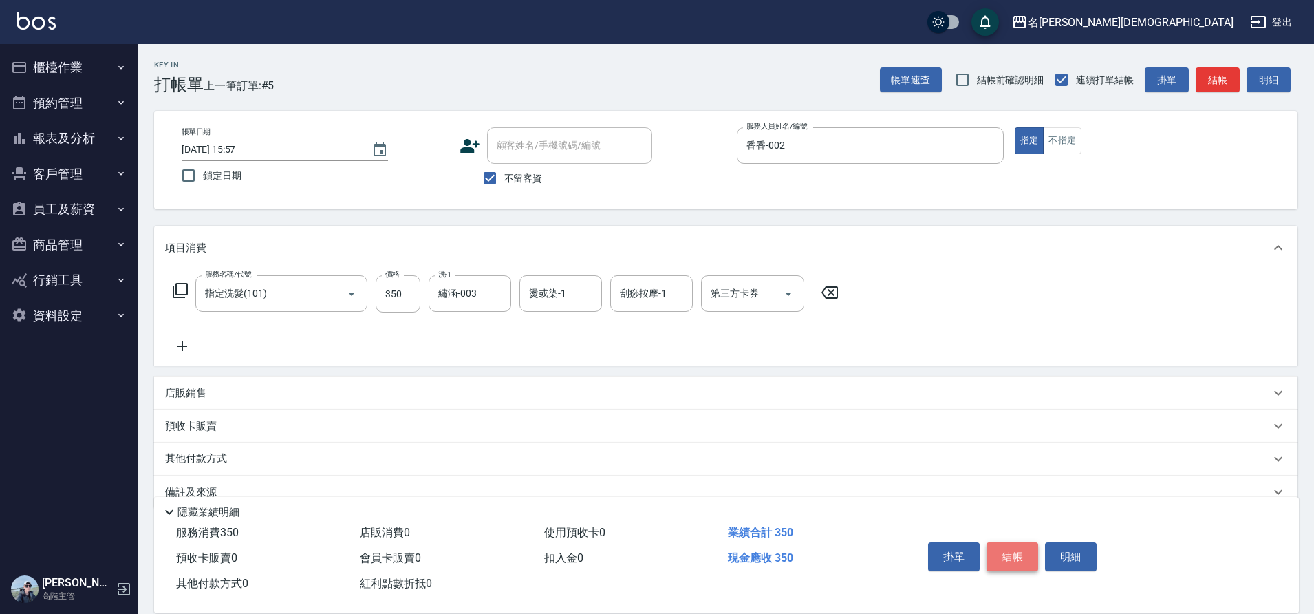
click at [1022, 550] on button "結帳" at bounding box center [1013, 556] width 52 height 29
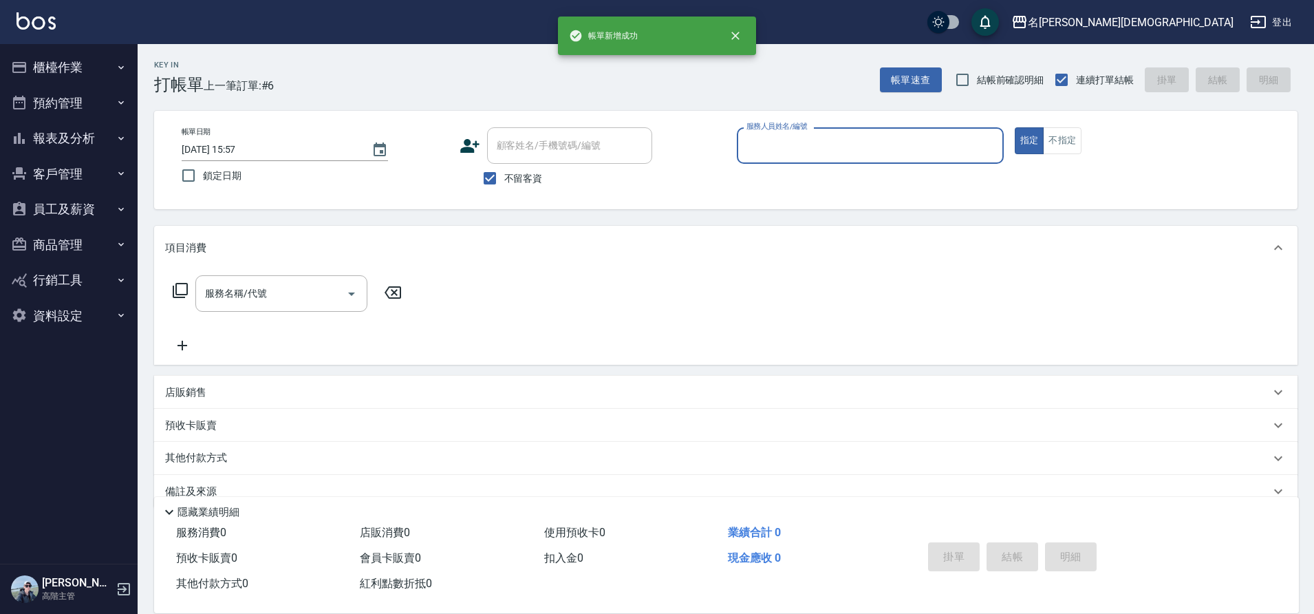
click at [62, 78] on button "櫃檯作業" at bounding box center [69, 68] width 127 height 36
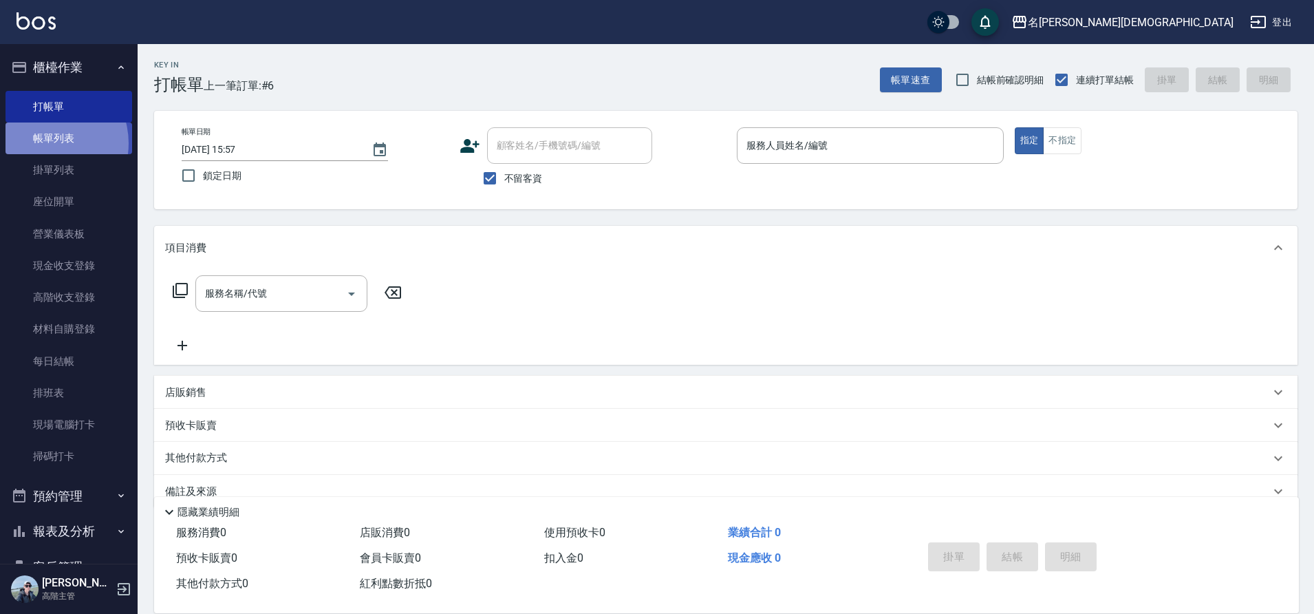
click at [45, 143] on link "帳單列表" at bounding box center [69, 138] width 127 height 32
